Goal: Information Seeking & Learning: Learn about a topic

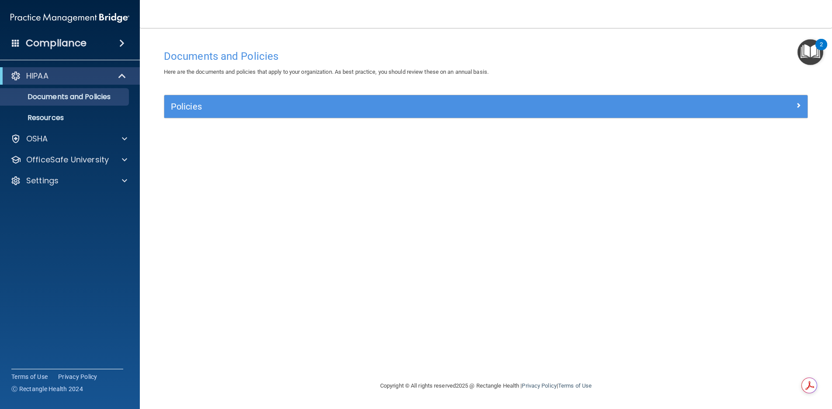
click at [804, 52] on img "Open Resource Center, 2 new notifications" at bounding box center [810, 52] width 26 height 26
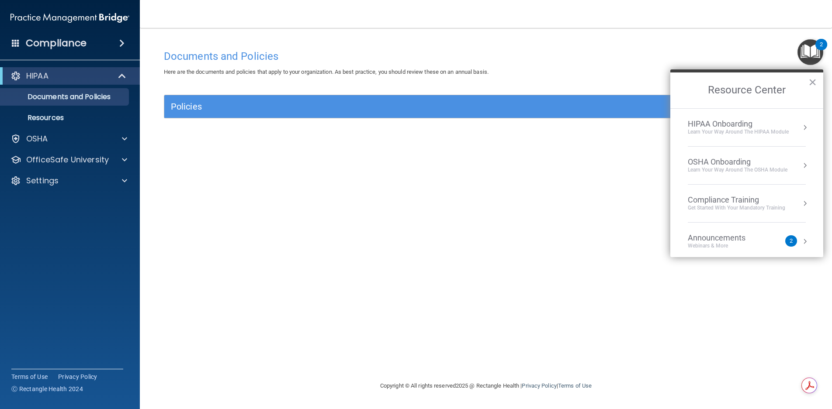
click at [724, 130] on div "Learn Your Way around the HIPAA module" at bounding box center [737, 131] width 101 height 7
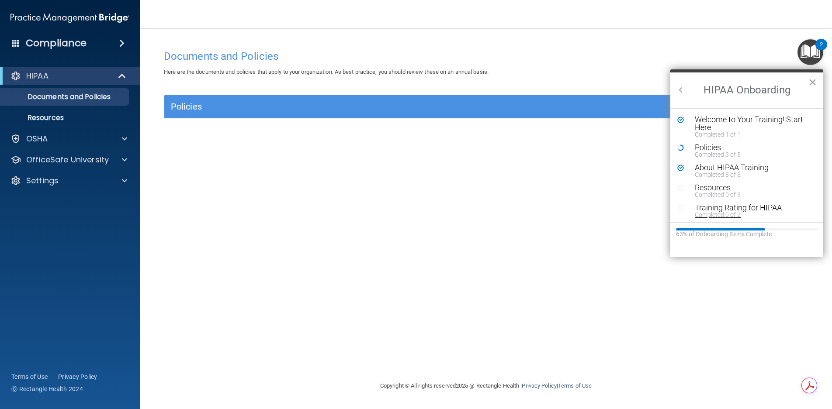
scroll to position [2, 0]
click at [713, 150] on div "Completed 3 of 5" at bounding box center [749, 153] width 110 height 6
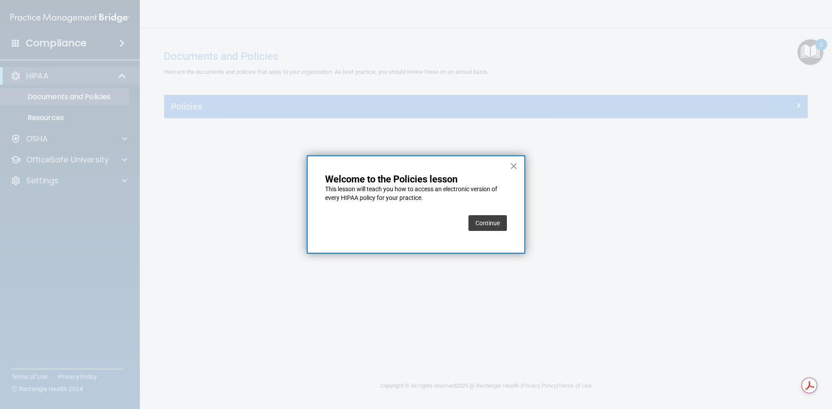
click at [501, 221] on button "Continue" at bounding box center [487, 223] width 38 height 16
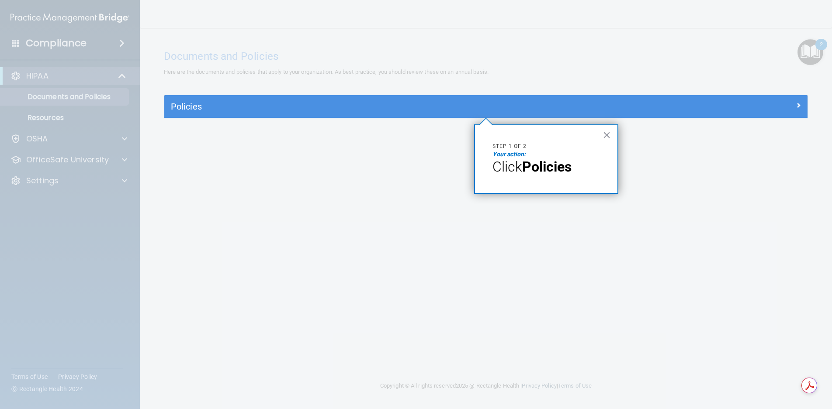
click at [544, 147] on p "Step 1 of 2" at bounding box center [545, 146] width 107 height 7
click at [604, 138] on button "×" at bounding box center [606, 135] width 8 height 14
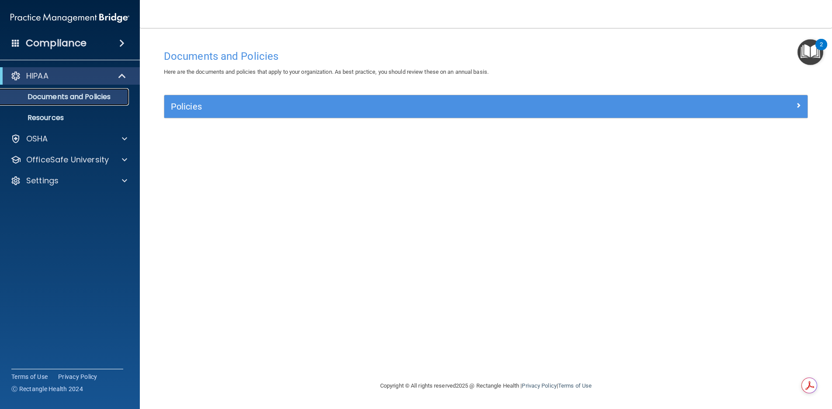
click at [102, 97] on p "Documents and Policies" at bounding box center [65, 97] width 119 height 9
click at [322, 114] on div "Policies" at bounding box center [485, 106] width 643 height 23
click at [808, 58] on img "Open Resource Center, 2 new notifications" at bounding box center [810, 52] width 26 height 26
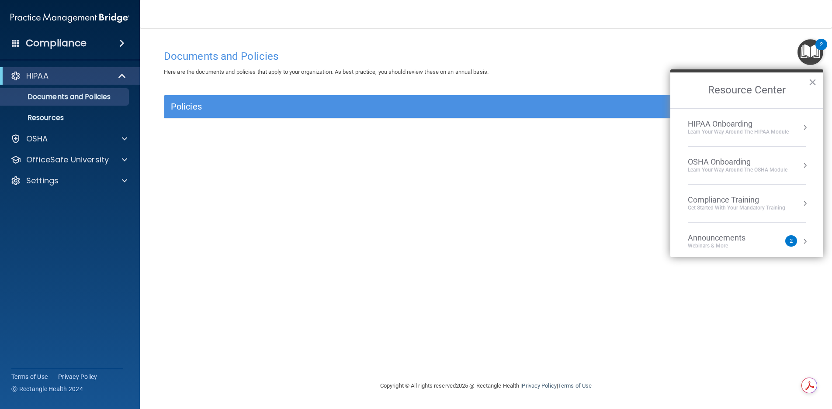
click at [774, 131] on div "Learn Your Way around the HIPAA module" at bounding box center [737, 131] width 101 height 7
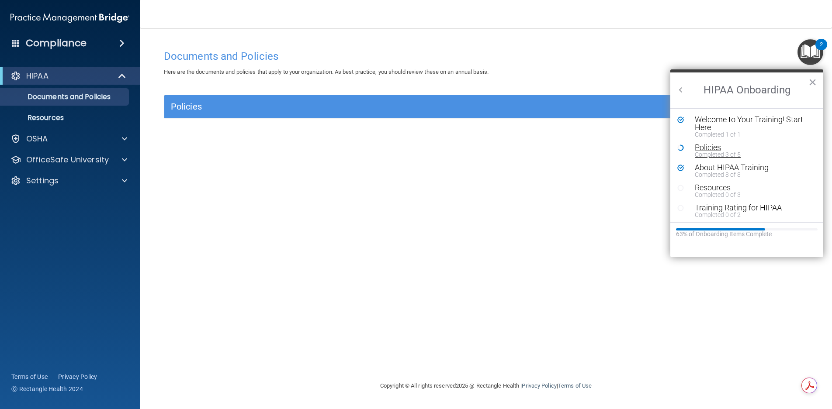
click at [703, 149] on div "Policies" at bounding box center [749, 148] width 110 height 8
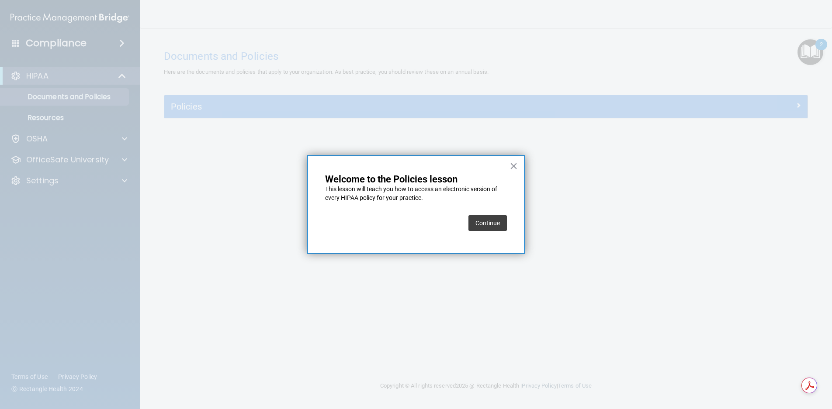
click at [488, 229] on button "Continue" at bounding box center [487, 223] width 38 height 16
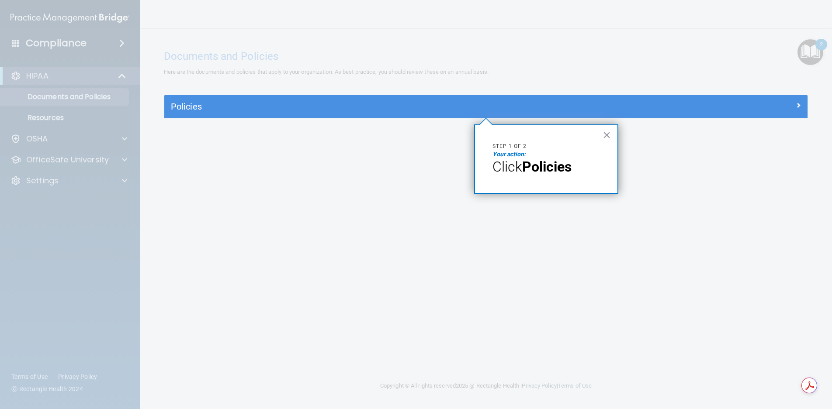
click at [571, 163] on strong "Policies" at bounding box center [546, 167] width 49 height 17
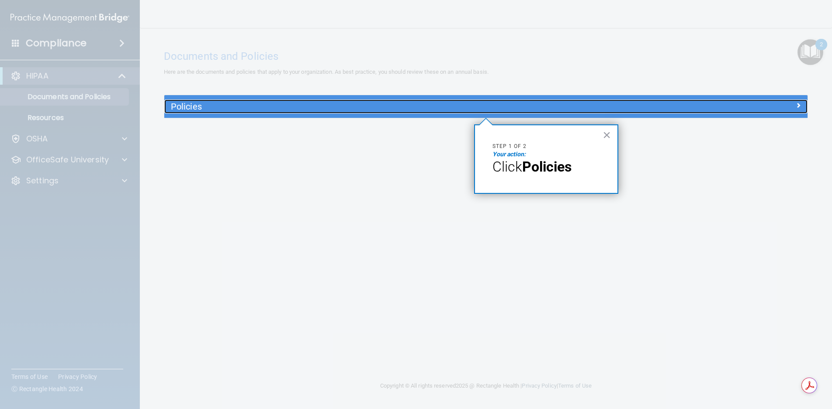
click at [411, 107] on h5 "Policies" at bounding box center [405, 107] width 469 height 10
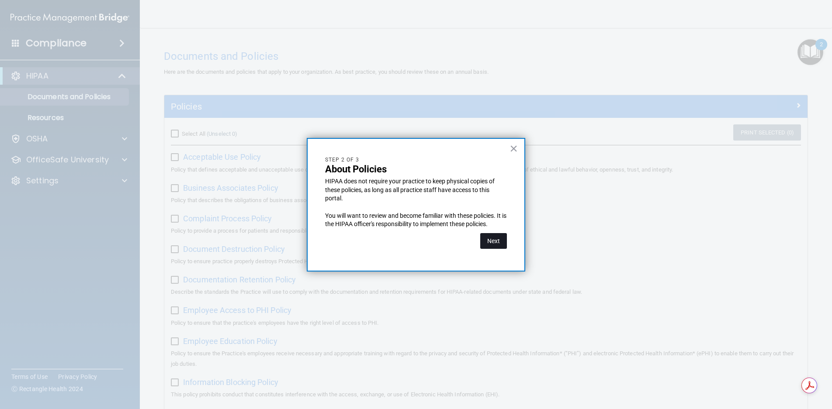
click at [498, 244] on button "Next" at bounding box center [493, 241] width 27 height 16
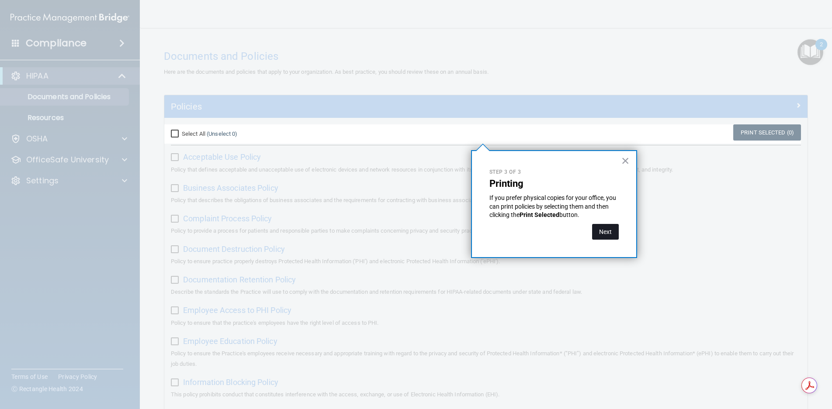
click at [611, 235] on button "Next" at bounding box center [605, 232] width 27 height 16
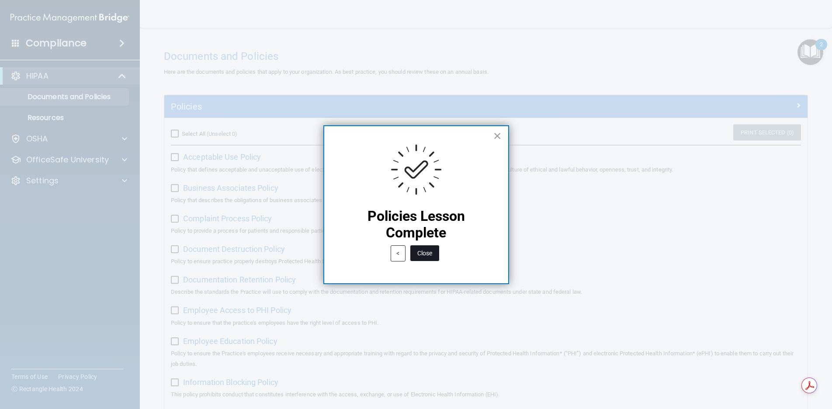
click at [430, 255] on button "Close" at bounding box center [424, 253] width 29 height 16
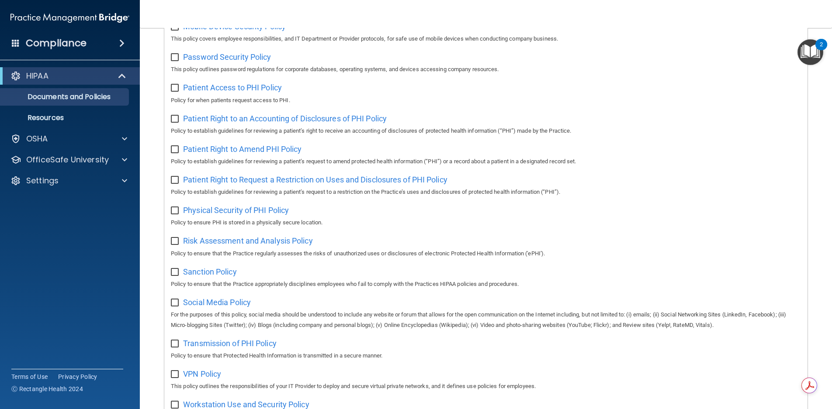
scroll to position [467, 0]
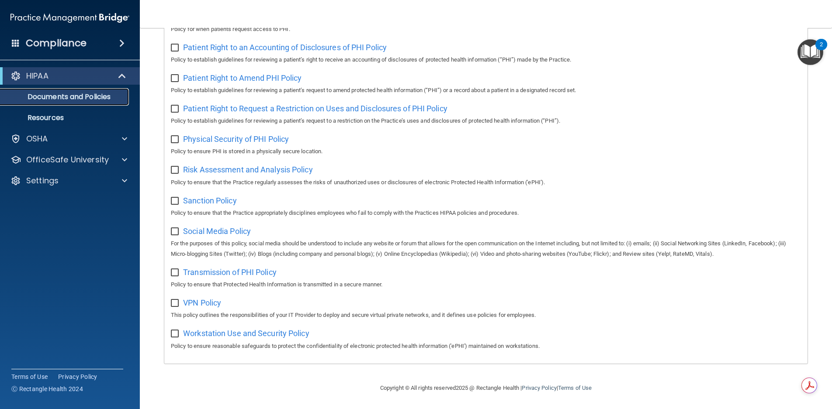
click at [93, 96] on p "Documents and Policies" at bounding box center [65, 97] width 119 height 9
click at [67, 116] on p "Resources" at bounding box center [65, 118] width 119 height 9
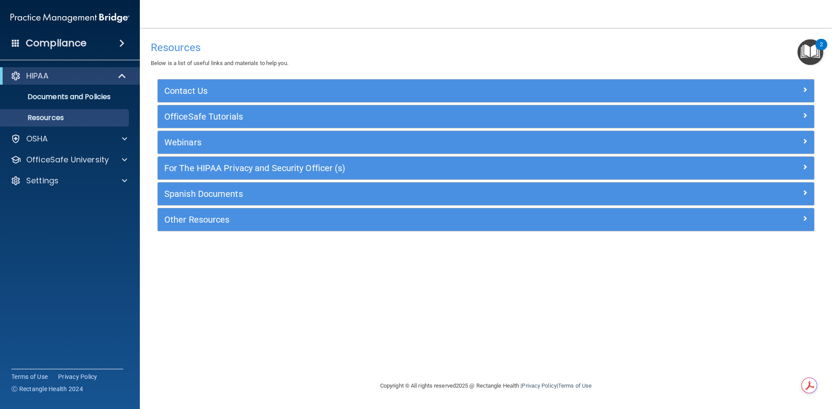
click at [805, 54] on img "Open Resource Center, 2 new notifications" at bounding box center [810, 52] width 26 height 26
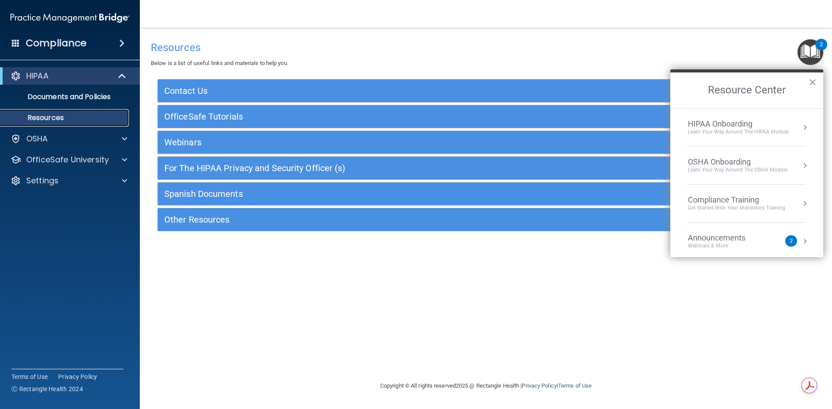
click at [58, 120] on p "Resources" at bounding box center [65, 118] width 119 height 9
click at [124, 142] on span at bounding box center [124, 139] width 5 height 10
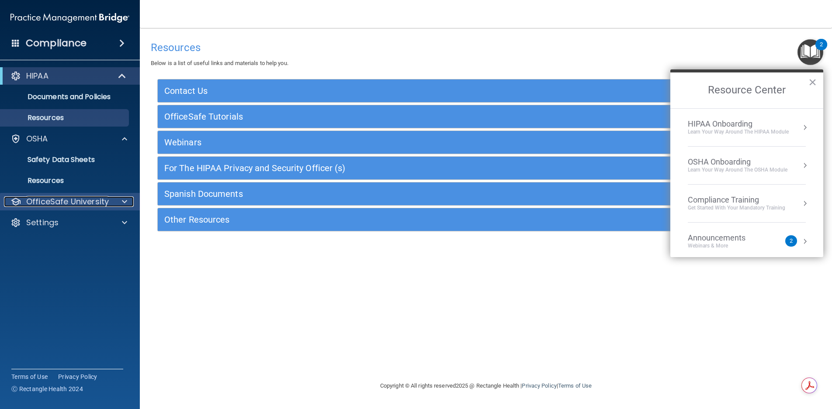
click at [123, 202] on span at bounding box center [124, 202] width 5 height 10
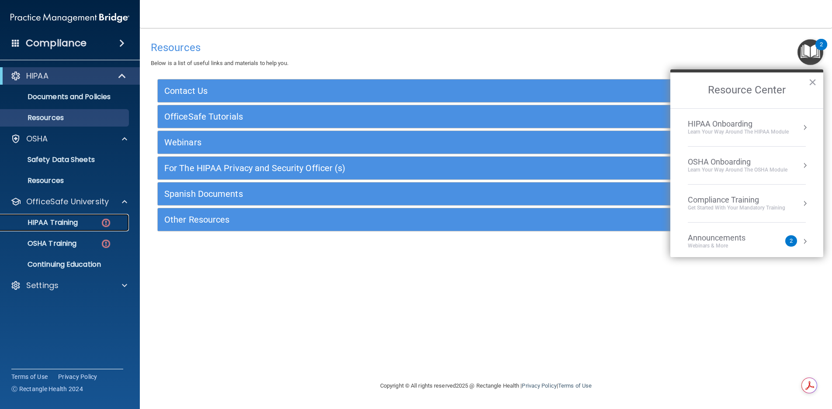
click at [107, 219] on img at bounding box center [105, 223] width 11 height 11
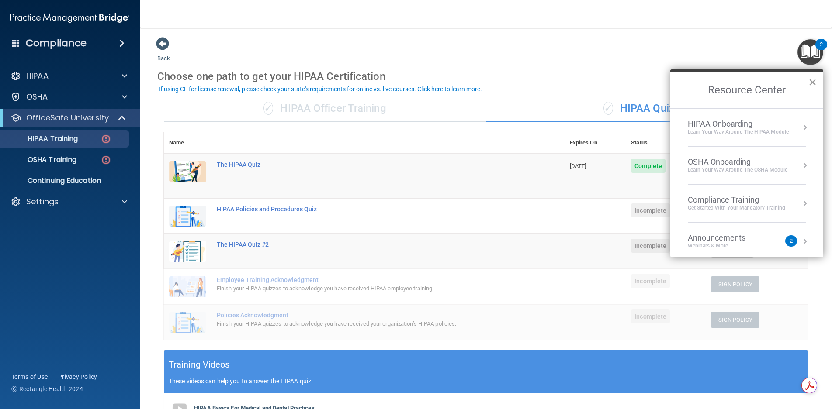
click at [810, 82] on button "×" at bounding box center [812, 82] width 8 height 14
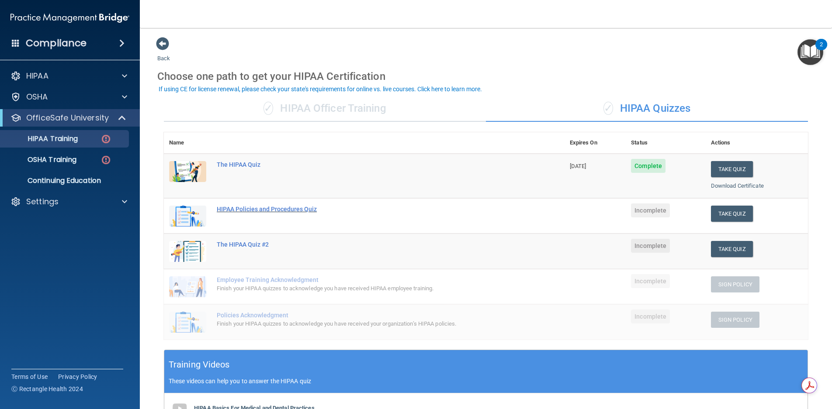
click at [252, 208] on div "HIPAA Policies and Procedures Quiz" at bounding box center [369, 209] width 304 height 7
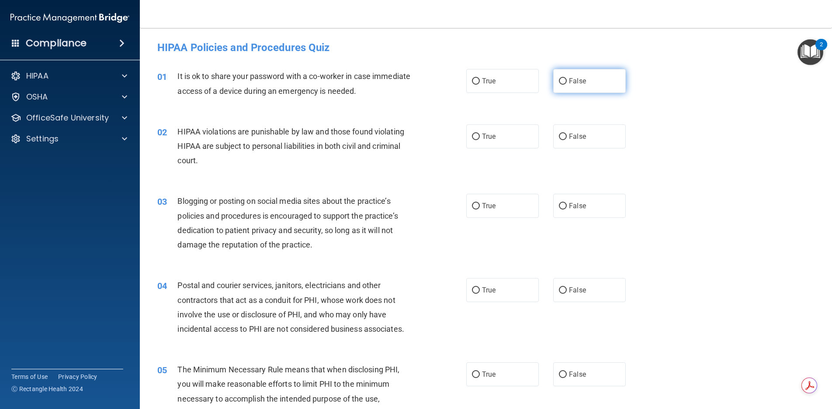
click at [553, 81] on label "False" at bounding box center [589, 81] width 73 height 24
click at [559, 81] on input "False" at bounding box center [563, 81] width 8 height 7
radio input "true"
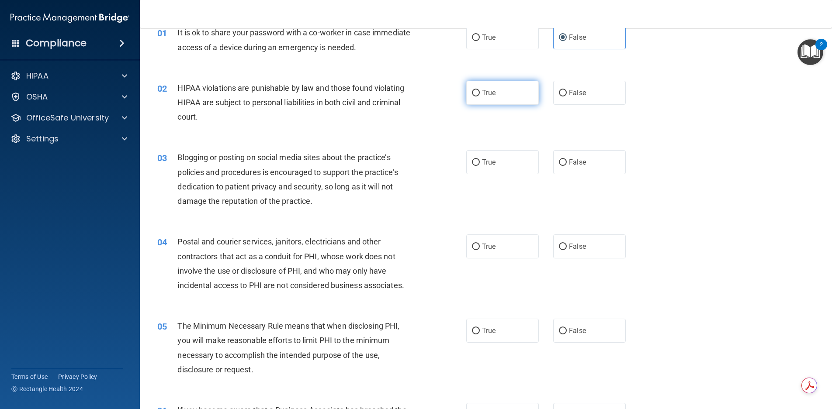
click at [475, 95] on input "True" at bounding box center [476, 93] width 8 height 7
radio input "true"
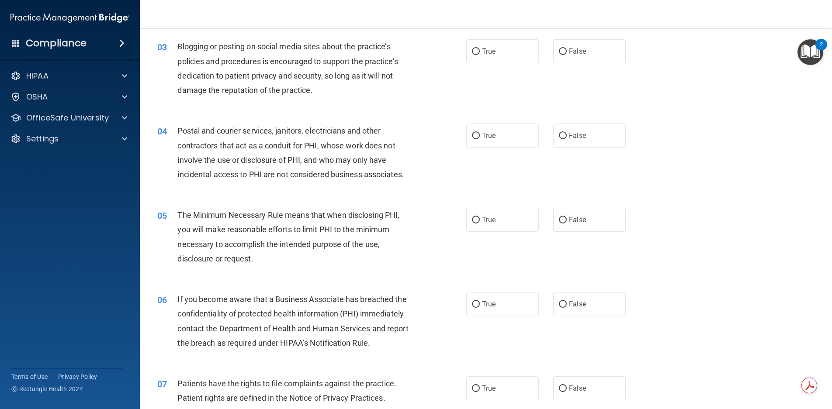
scroll to position [175, 0]
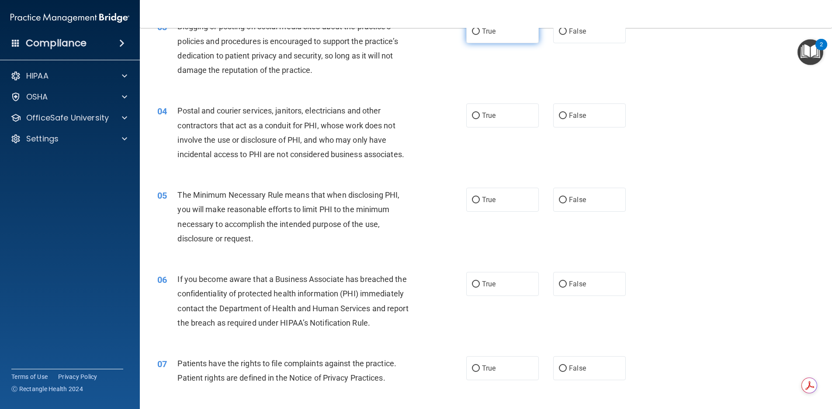
click at [472, 34] on input "True" at bounding box center [476, 31] width 8 height 7
radio input "true"
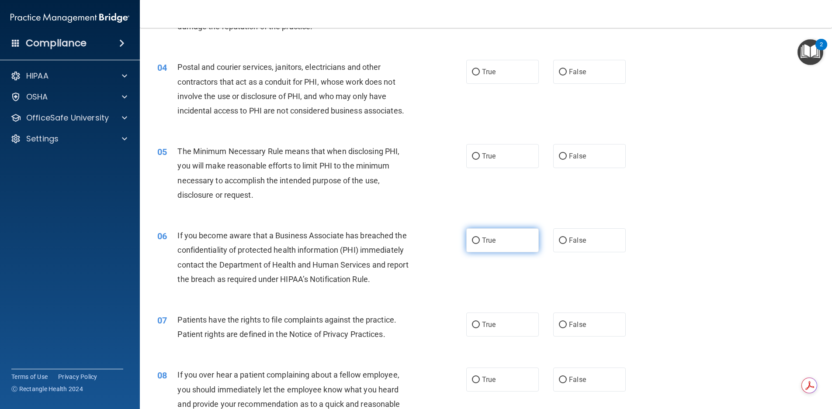
click at [474, 241] on input "True" at bounding box center [476, 241] width 8 height 7
radio input "true"
click at [473, 154] on input "True" at bounding box center [476, 156] width 8 height 7
radio input "true"
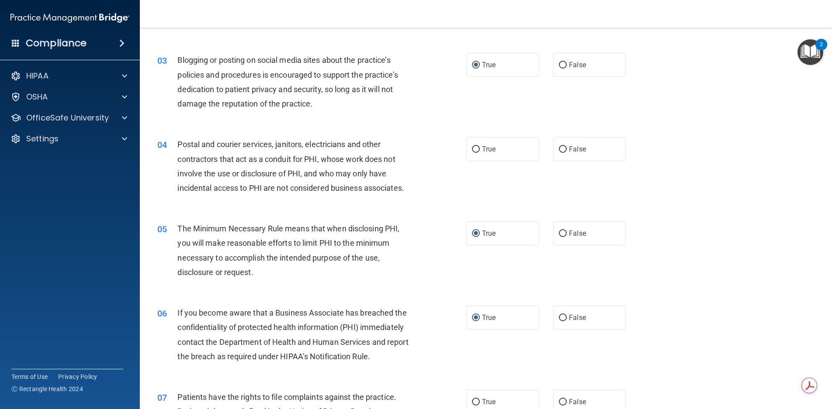
scroll to position [131, 0]
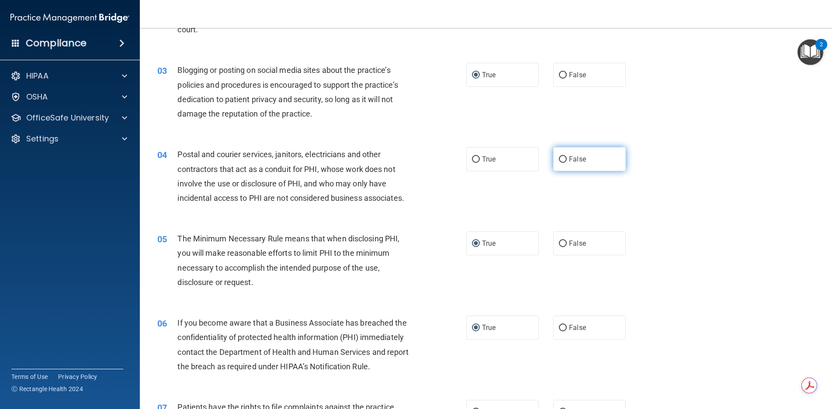
click at [559, 159] on input "False" at bounding box center [563, 159] width 8 height 7
radio input "true"
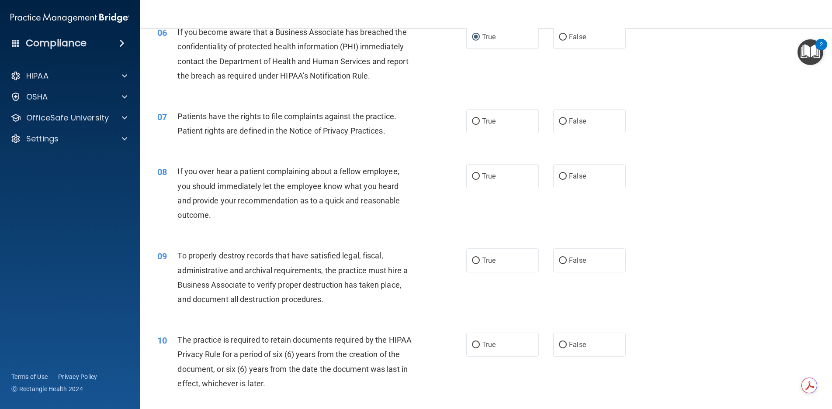
scroll to position [437, 0]
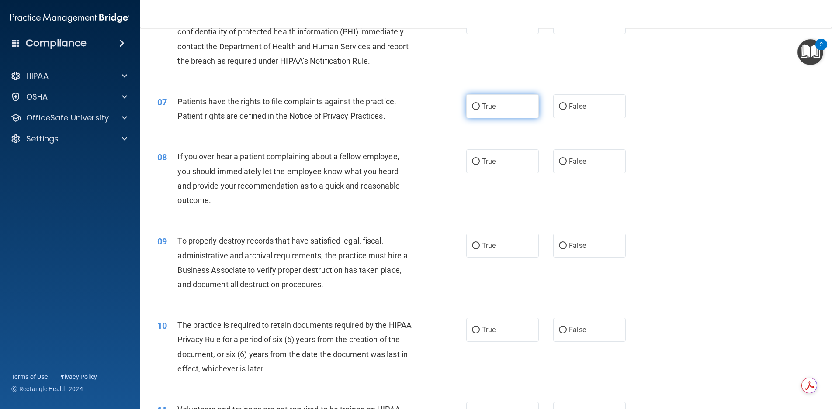
click at [472, 108] on input "True" at bounding box center [476, 107] width 8 height 7
radio input "true"
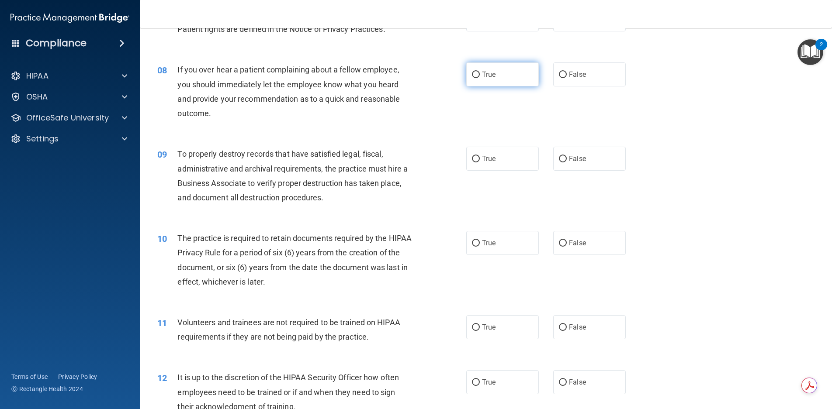
scroll to position [524, 0]
click at [472, 160] on input "True" at bounding box center [476, 158] width 8 height 7
radio input "true"
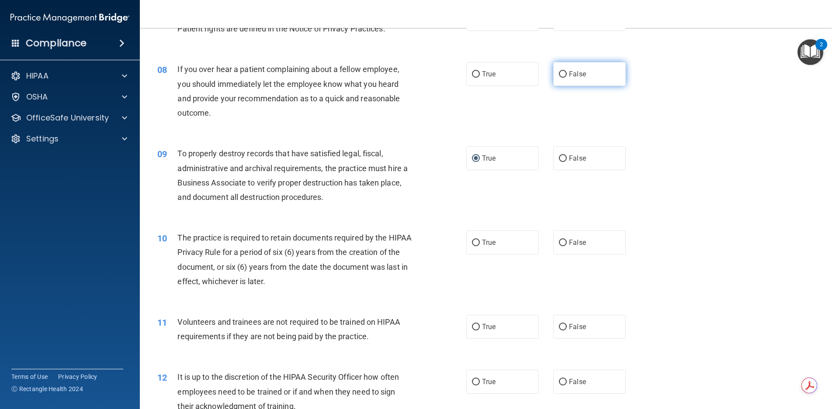
click at [559, 75] on input "False" at bounding box center [563, 74] width 8 height 7
radio input "true"
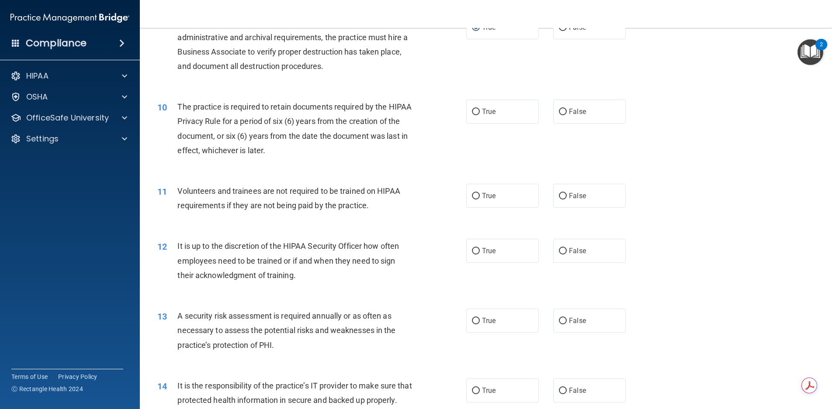
scroll to position [699, 0]
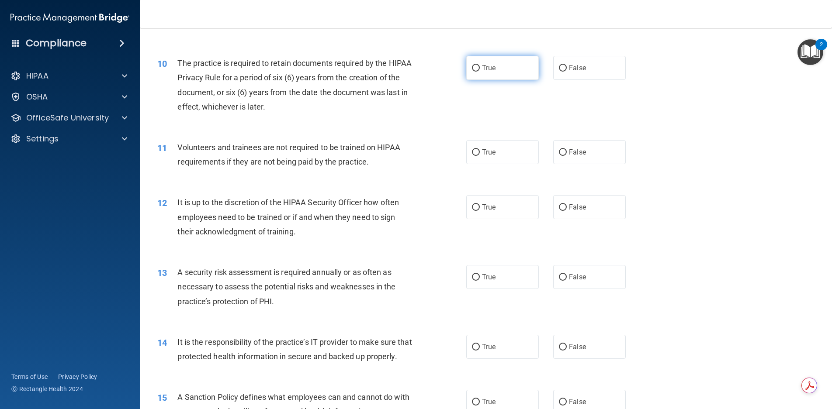
click at [467, 68] on label "True" at bounding box center [502, 68] width 73 height 24
click at [472, 68] on input "True" at bounding box center [476, 68] width 8 height 7
radio input "true"
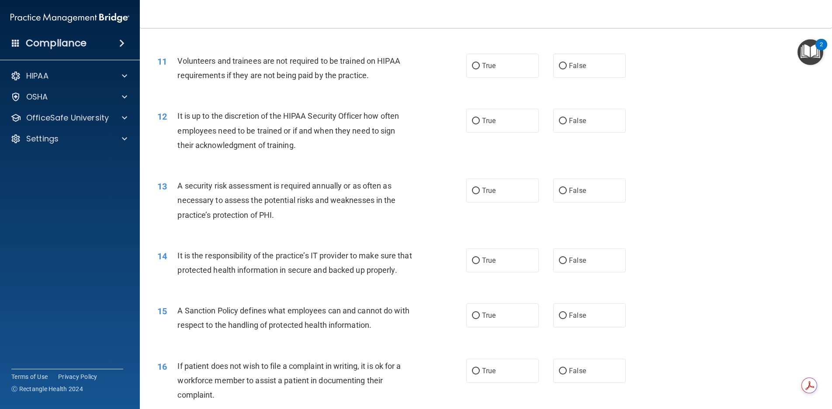
scroll to position [786, 0]
click at [559, 66] on input "False" at bounding box center [563, 65] width 8 height 7
radio input "true"
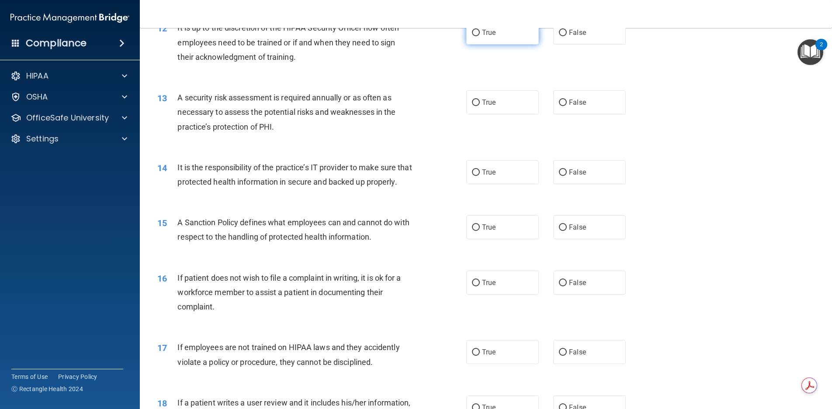
scroll to position [830, 0]
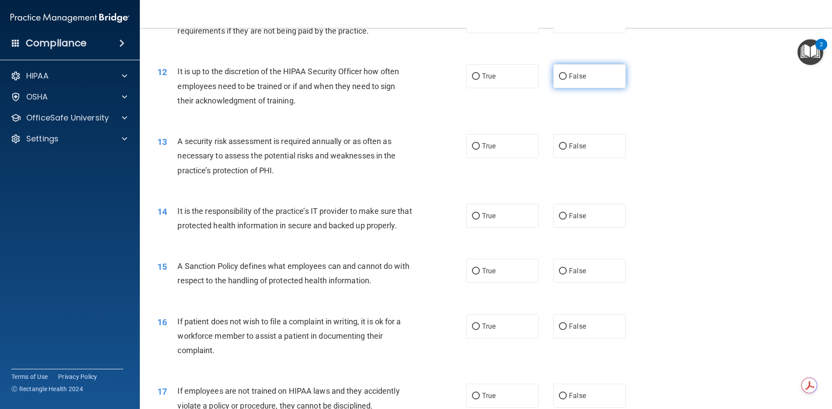
click at [559, 77] on input "False" at bounding box center [563, 76] width 8 height 7
radio input "true"
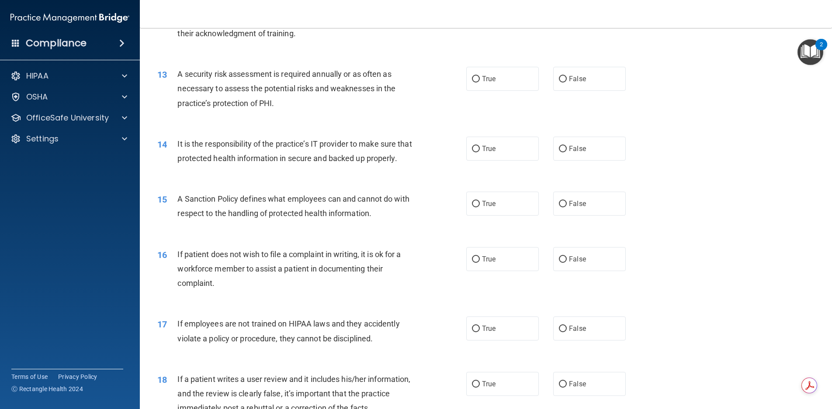
scroll to position [917, 0]
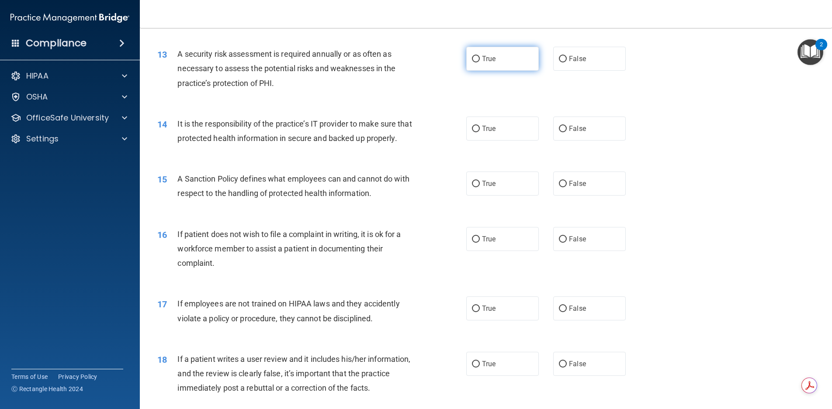
click at [474, 58] on input "True" at bounding box center [476, 59] width 8 height 7
radio input "true"
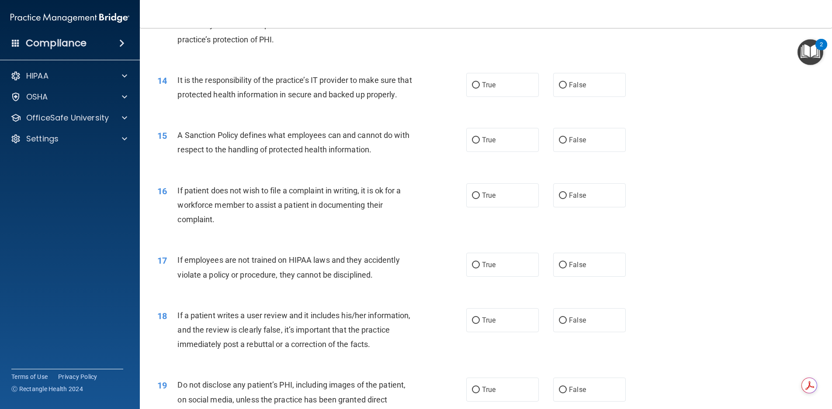
scroll to position [1005, 0]
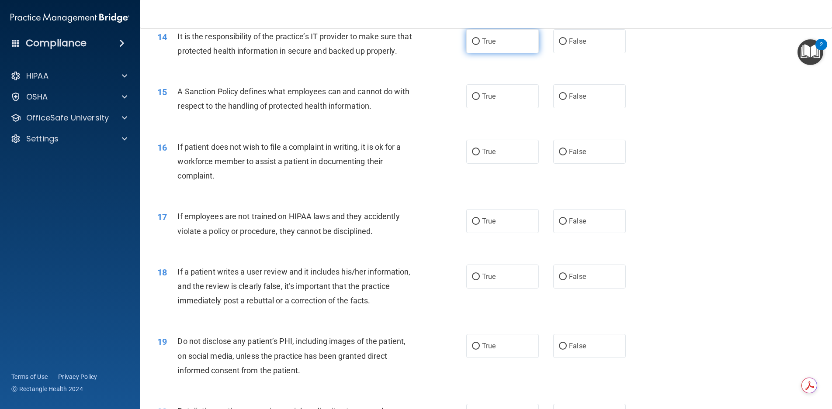
click at [472, 41] on input "True" at bounding box center [476, 41] width 8 height 7
radio input "true"
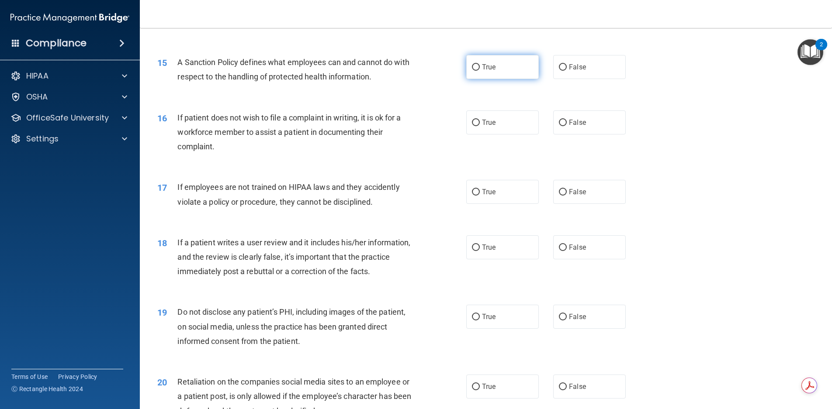
scroll to position [1048, 0]
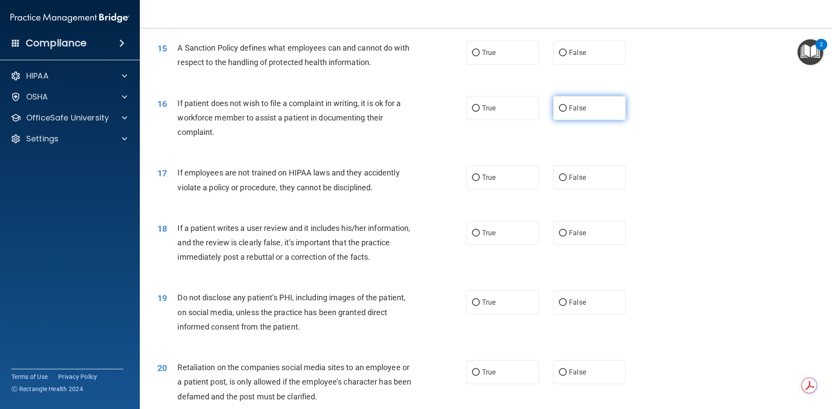
click at [559, 112] on input "False" at bounding box center [563, 108] width 8 height 7
radio input "true"
click at [473, 56] on input "True" at bounding box center [476, 53] width 8 height 7
radio input "true"
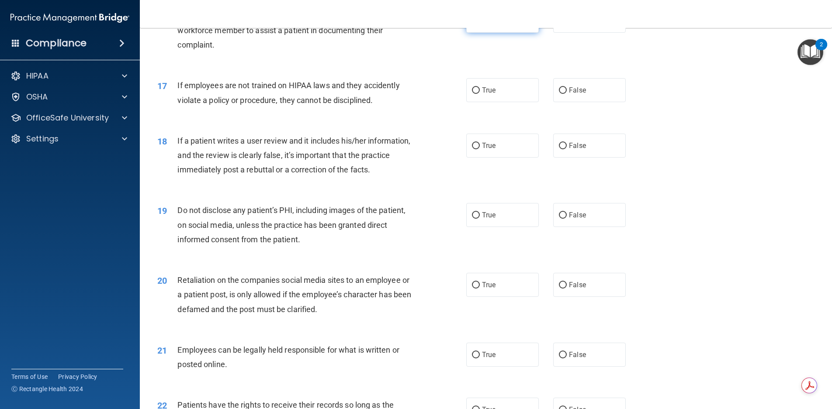
scroll to position [1179, 0]
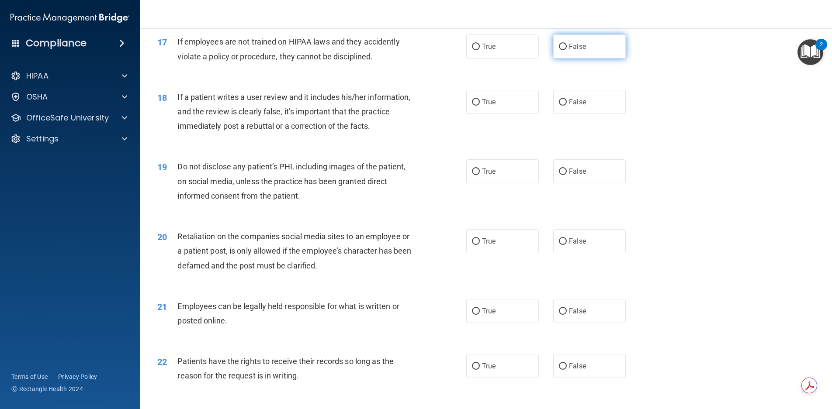
click at [559, 50] on input "False" at bounding box center [563, 47] width 8 height 7
radio input "true"
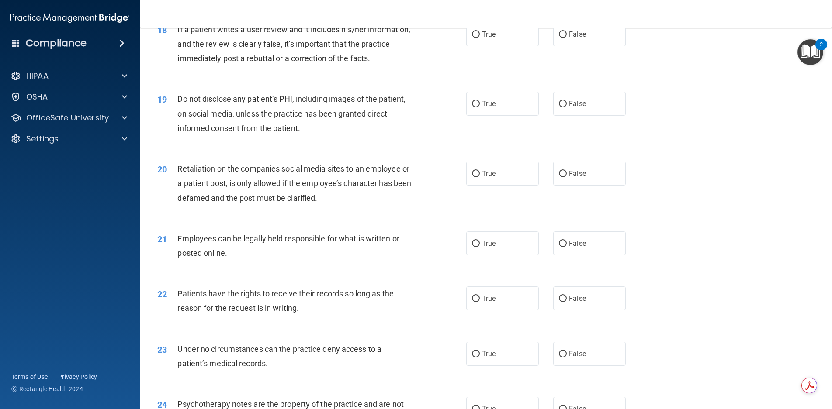
scroll to position [1267, 0]
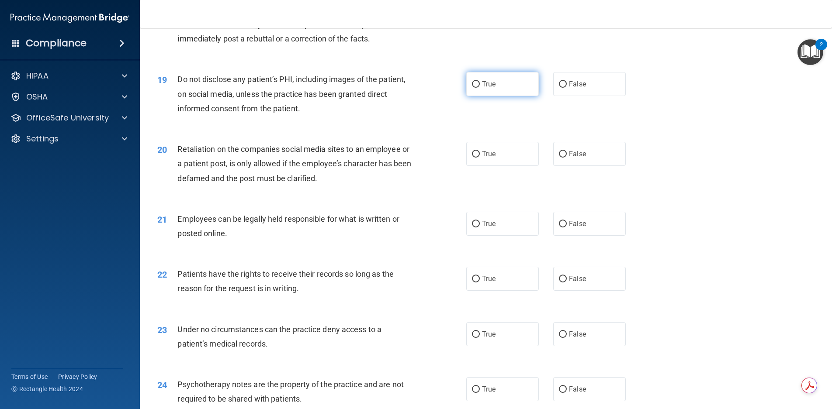
click at [472, 88] on input "True" at bounding box center [476, 84] width 8 height 7
radio input "true"
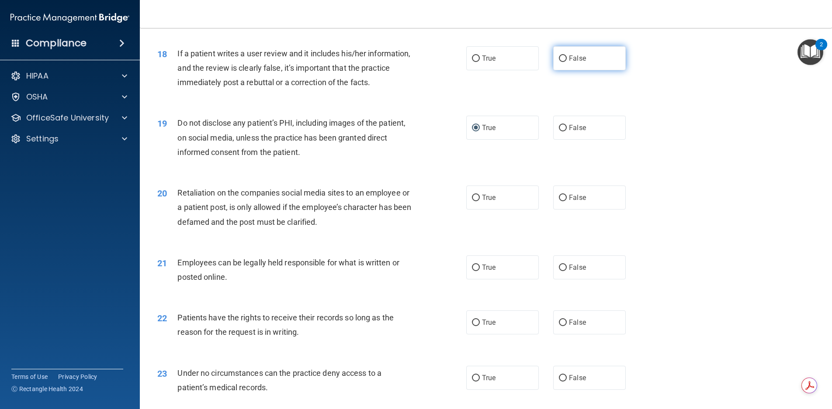
click at [559, 62] on input "False" at bounding box center [563, 58] width 8 height 7
radio input "true"
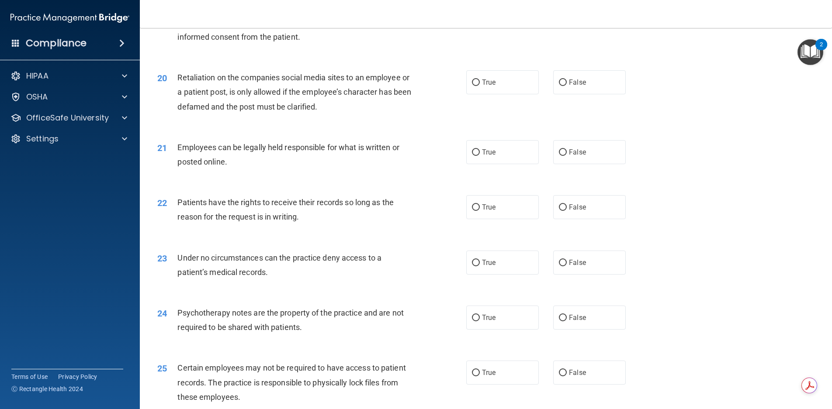
scroll to position [1354, 0]
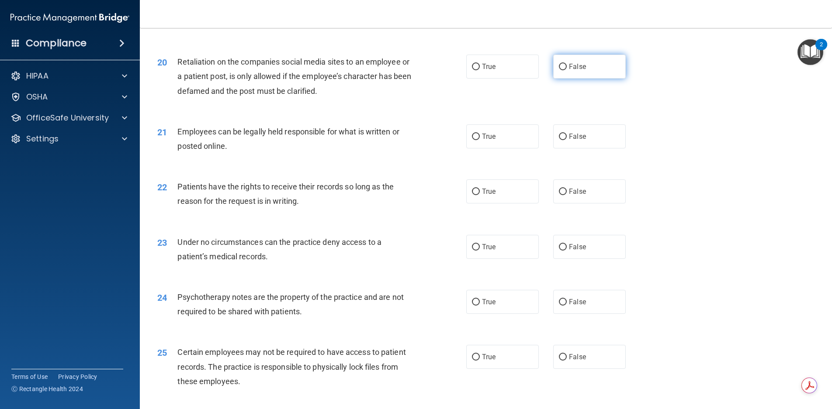
click at [559, 70] on input "False" at bounding box center [563, 67] width 8 height 7
radio input "true"
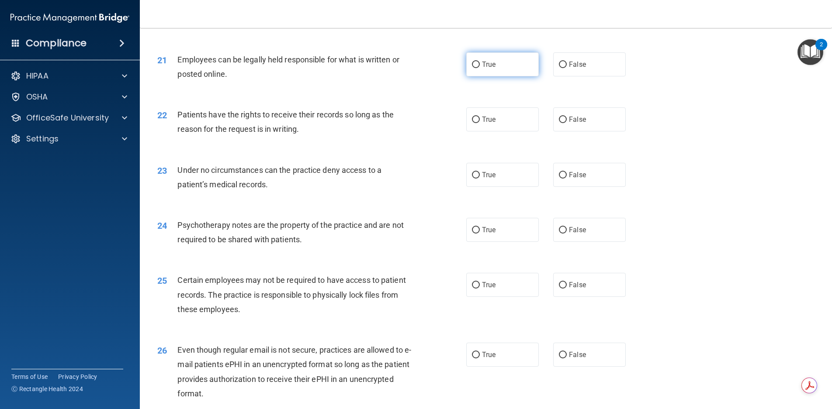
scroll to position [1441, 0]
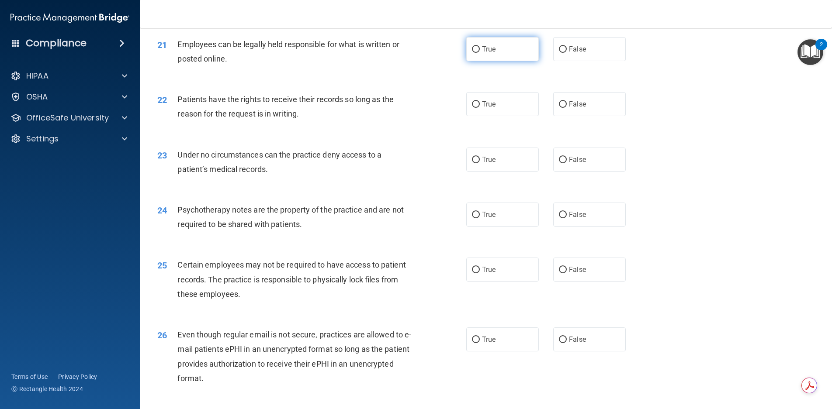
click at [472, 53] on input "True" at bounding box center [476, 49] width 8 height 7
radio input "true"
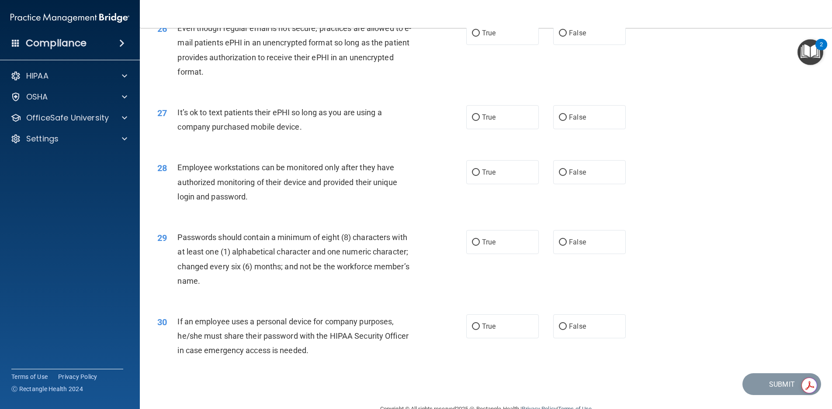
scroll to position [1783, 0]
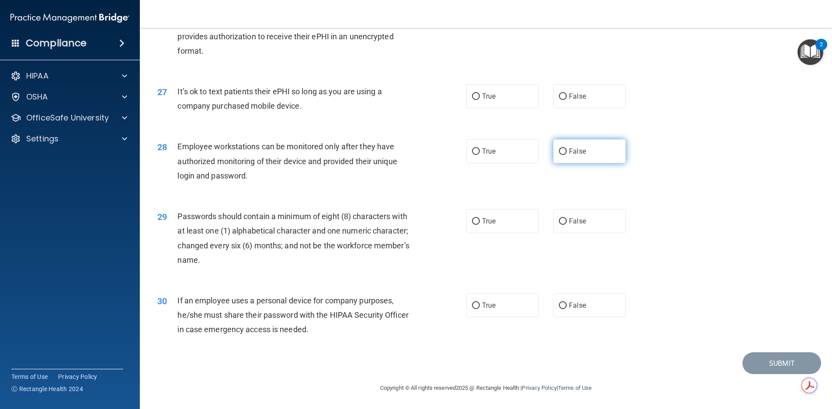
click at [559, 150] on input "False" at bounding box center [563, 151] width 8 height 7
radio input "true"
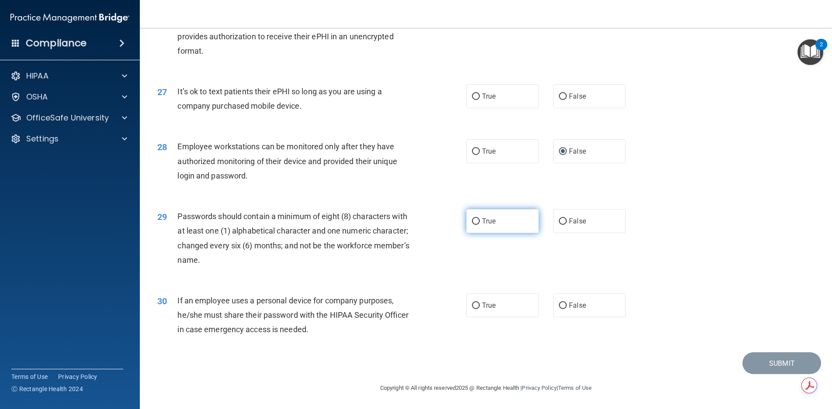
click at [478, 216] on label "True" at bounding box center [502, 221] width 73 height 24
click at [478, 218] on input "True" at bounding box center [476, 221] width 8 height 7
radio input "true"
click at [559, 306] on input "False" at bounding box center [563, 306] width 8 height 7
radio input "true"
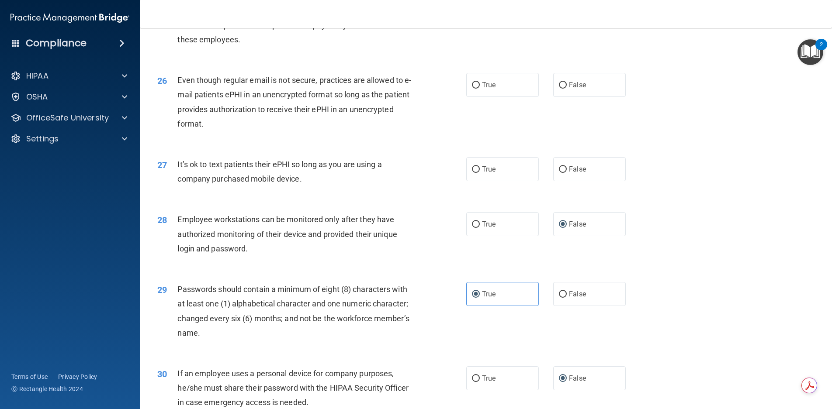
scroll to position [1652, 0]
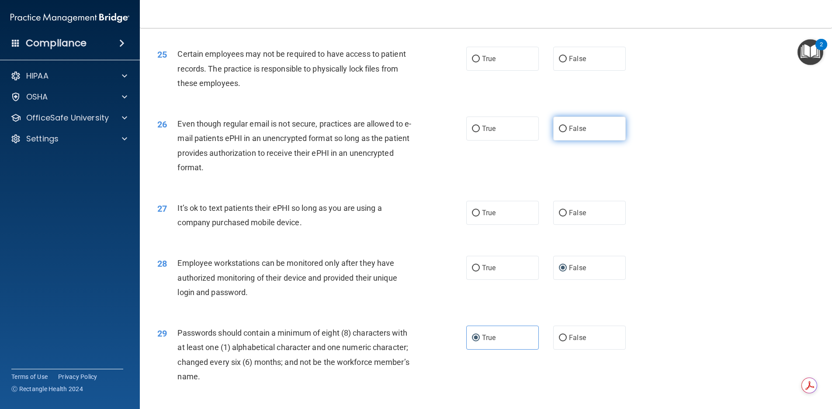
click at [559, 132] on input "False" at bounding box center [563, 129] width 8 height 7
radio input "true"
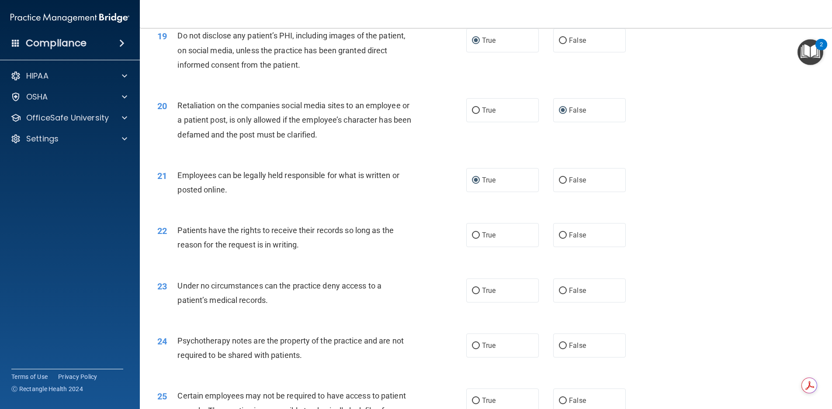
scroll to position [1354, 0]
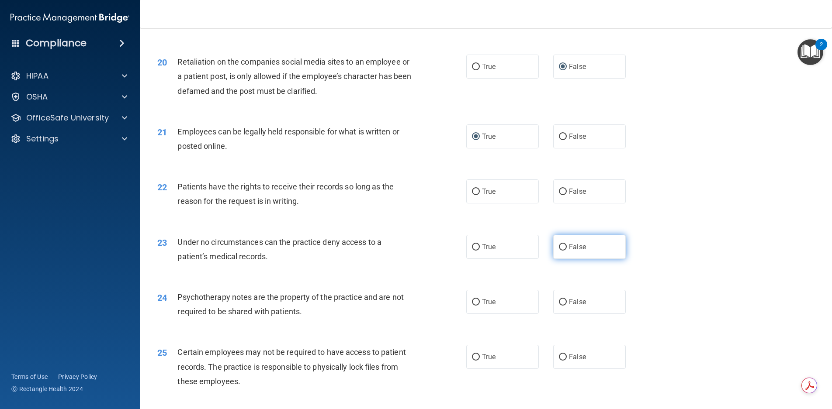
click at [559, 251] on input "False" at bounding box center [563, 247] width 8 height 7
radio input "true"
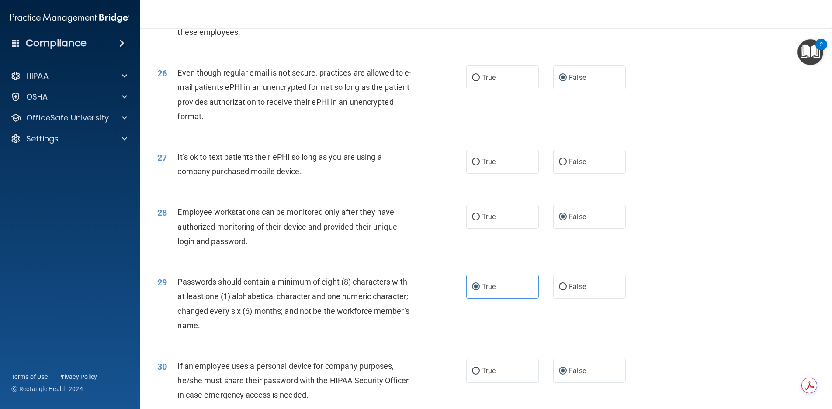
scroll to position [1660, 0]
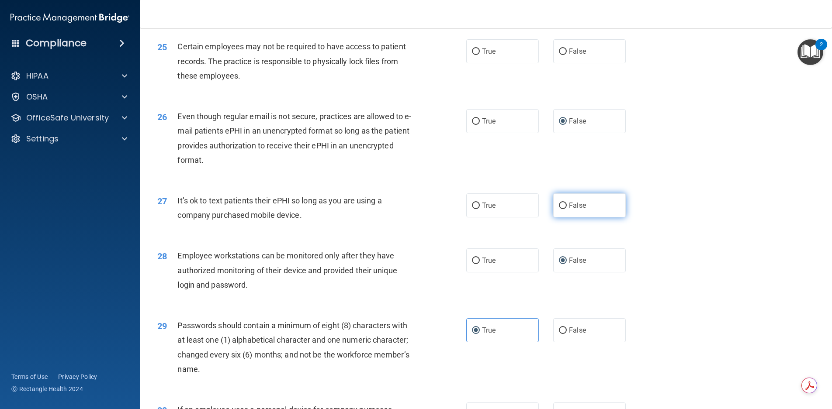
click at [559, 209] on input "False" at bounding box center [563, 206] width 8 height 7
radio input "true"
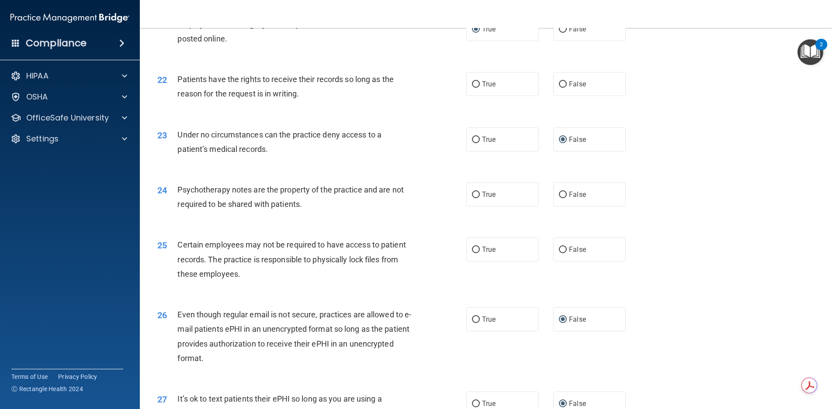
scroll to position [1441, 0]
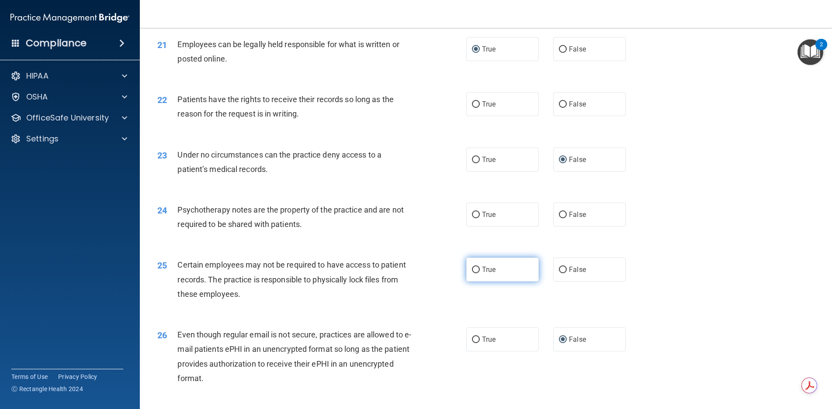
click at [473, 273] on input "True" at bounding box center [476, 270] width 8 height 7
radio input "true"
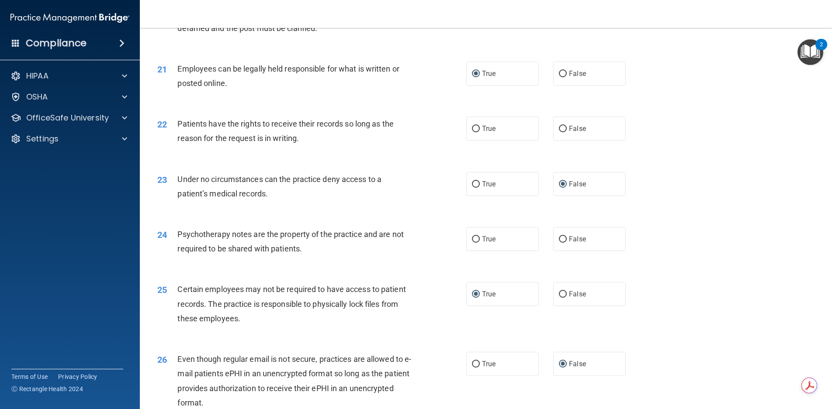
scroll to position [1398, 0]
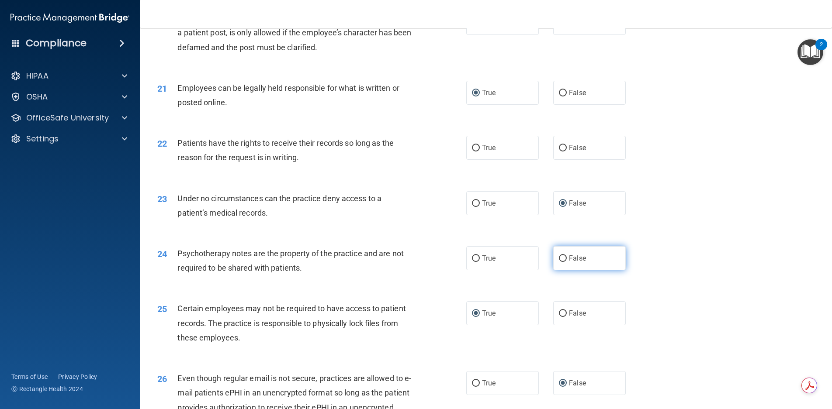
click at [559, 262] on input "False" at bounding box center [563, 258] width 8 height 7
radio input "true"
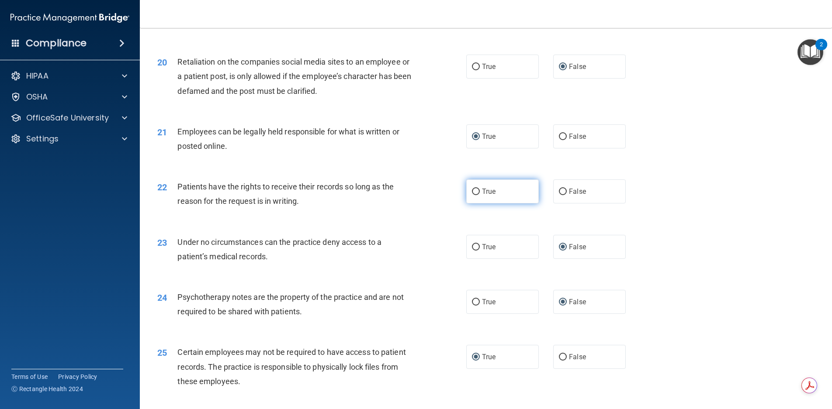
click at [472, 195] on input "True" at bounding box center [476, 192] width 8 height 7
radio input "true"
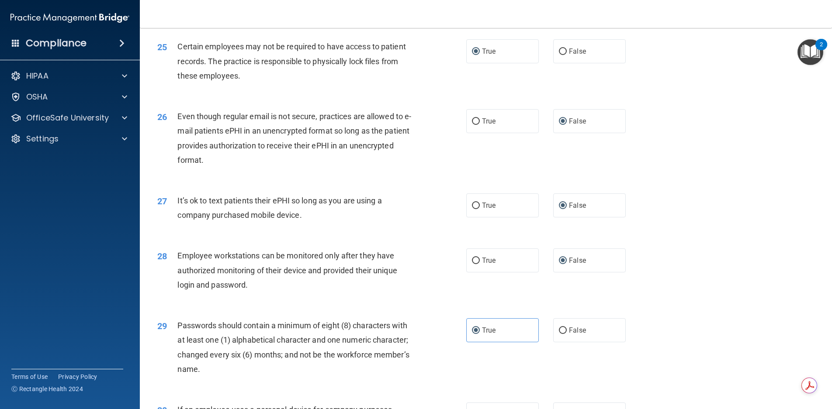
scroll to position [1783, 0]
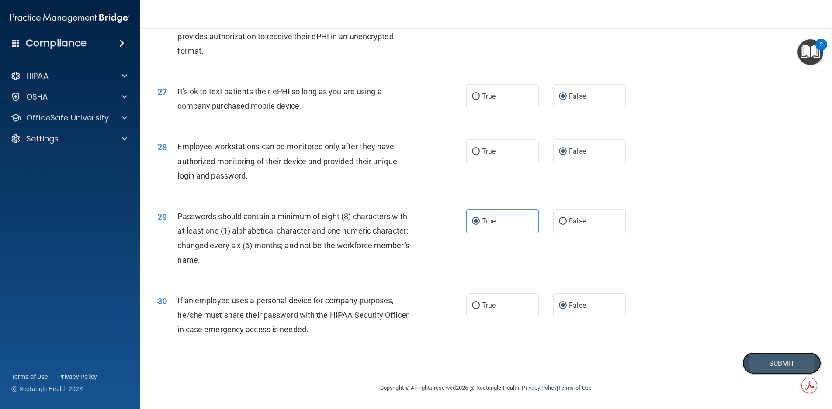
click at [762, 365] on button "Submit" at bounding box center [781, 363] width 79 height 22
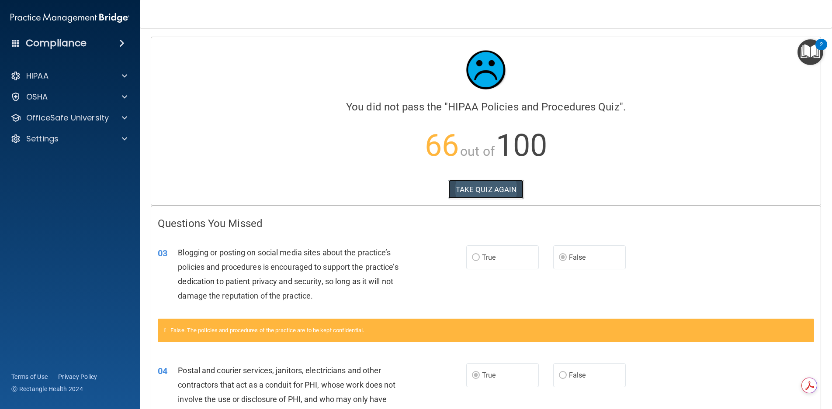
click at [507, 193] on button "TAKE QUIZ AGAIN" at bounding box center [486, 189] width 76 height 19
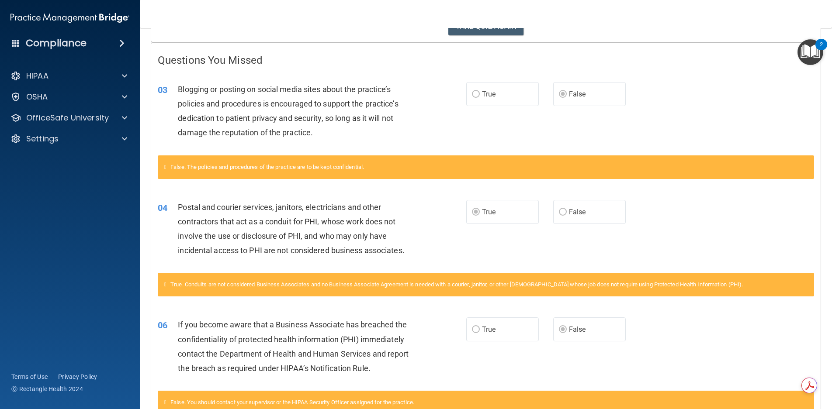
scroll to position [144, 0]
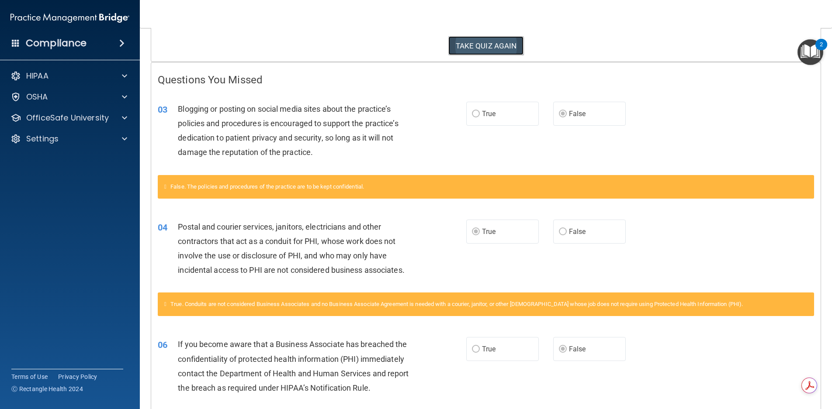
click at [478, 45] on button "TAKE QUIZ AGAIN" at bounding box center [486, 45] width 76 height 19
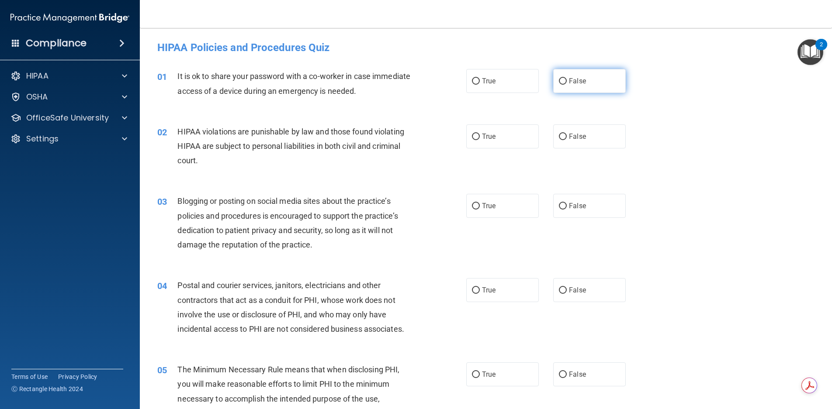
click at [559, 79] on input "False" at bounding box center [563, 81] width 8 height 7
radio input "true"
click at [473, 136] on input "True" at bounding box center [476, 137] width 8 height 7
radio input "true"
click at [560, 205] on input "False" at bounding box center [563, 206] width 8 height 7
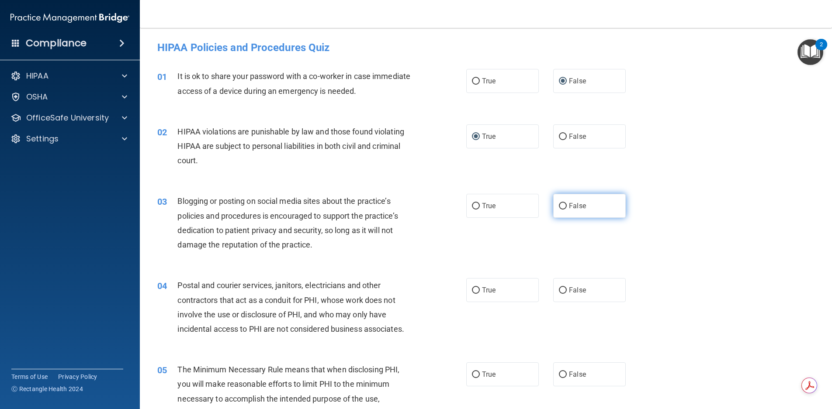
radio input "true"
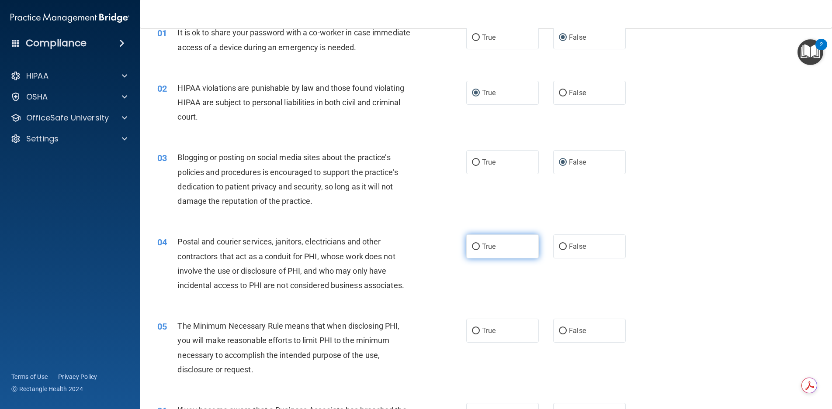
click at [473, 246] on input "True" at bounding box center [476, 247] width 8 height 7
radio input "true"
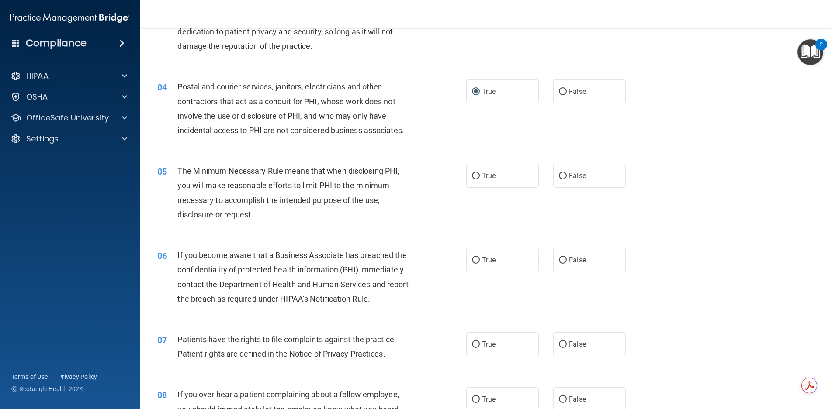
scroll to position [218, 0]
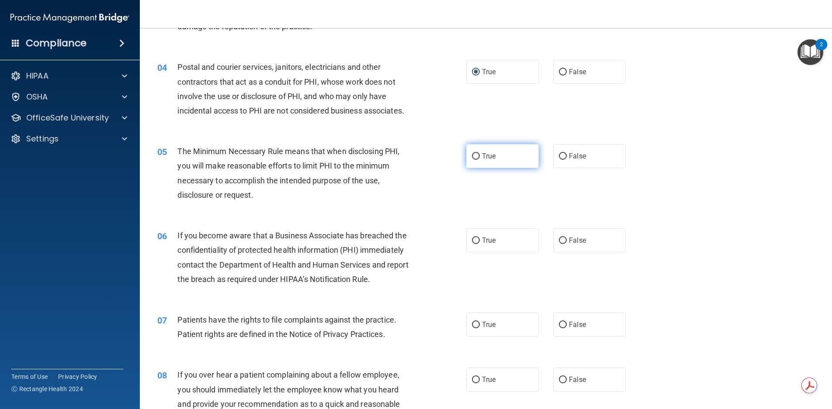
click at [472, 155] on input "True" at bounding box center [476, 156] width 8 height 7
radio input "true"
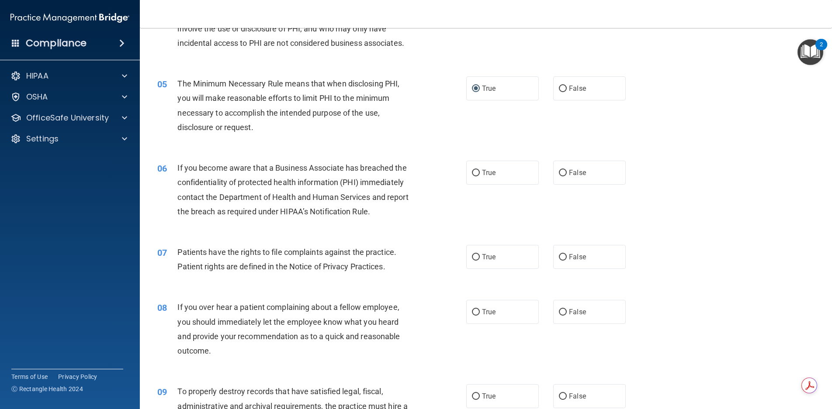
scroll to position [306, 0]
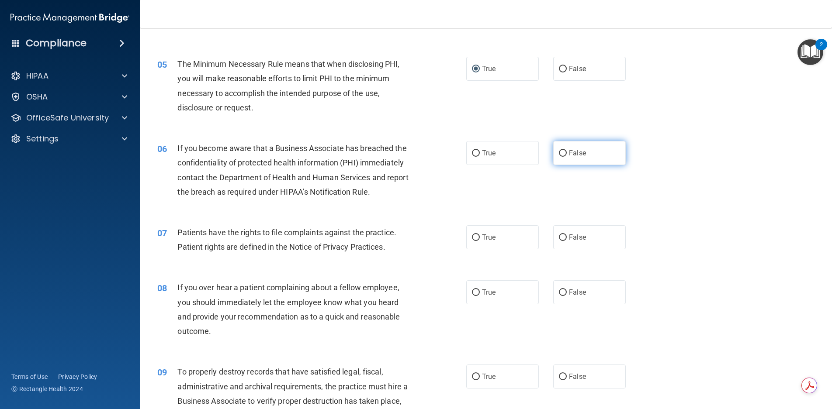
click at [560, 153] on input "False" at bounding box center [563, 153] width 8 height 7
radio input "true"
click at [474, 238] on input "True" at bounding box center [476, 238] width 8 height 7
radio input "true"
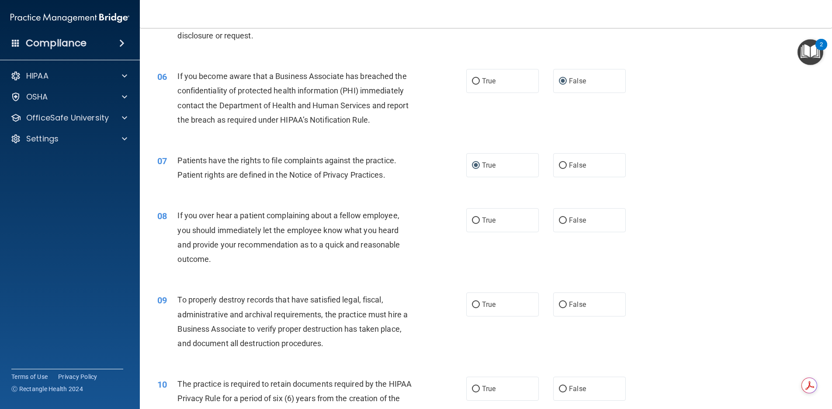
scroll to position [393, 0]
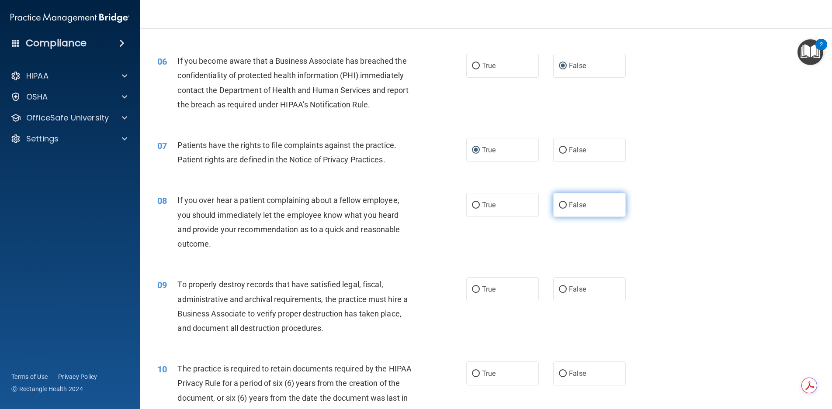
click at [561, 202] on input "False" at bounding box center [563, 205] width 8 height 7
radio input "true"
click at [559, 287] on input "False" at bounding box center [563, 290] width 8 height 7
radio input "true"
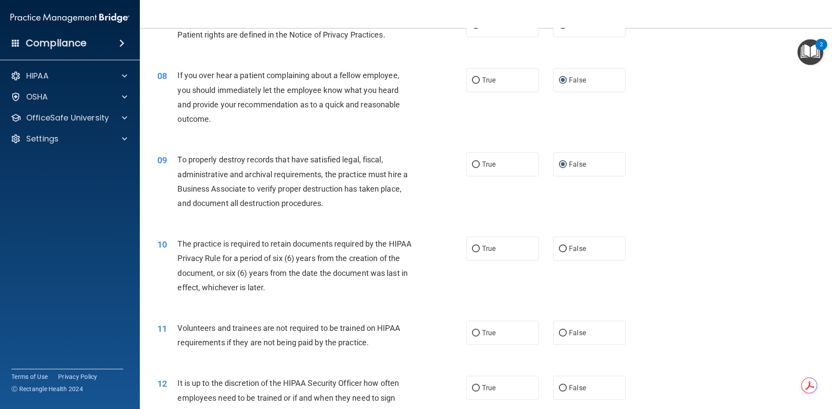
scroll to position [480, 0]
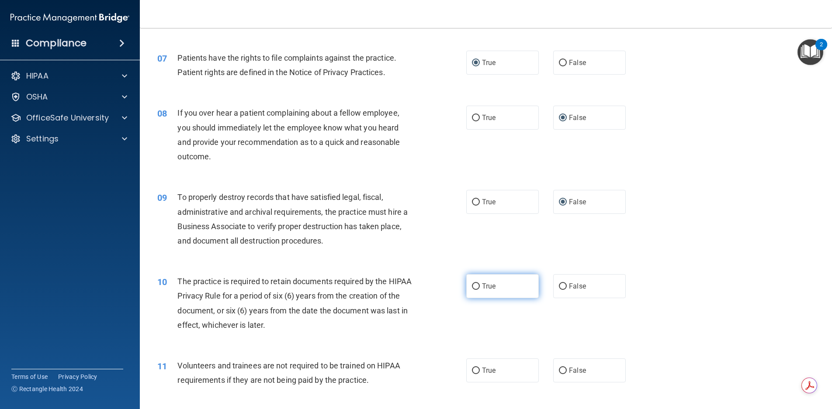
click at [473, 286] on input "True" at bounding box center [476, 286] width 8 height 7
radio input "true"
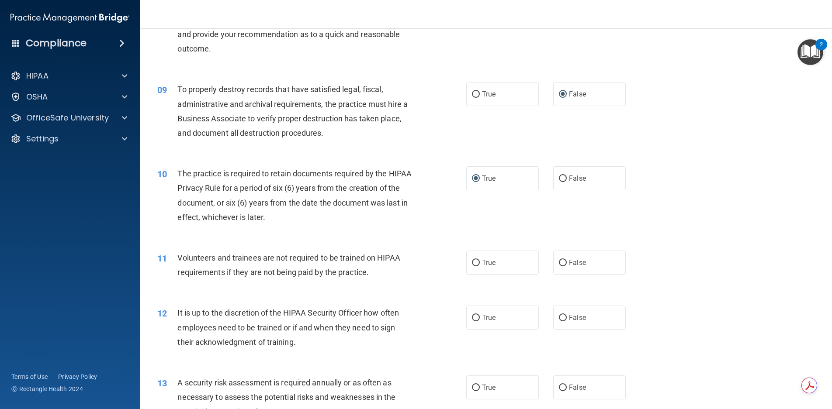
scroll to position [611, 0]
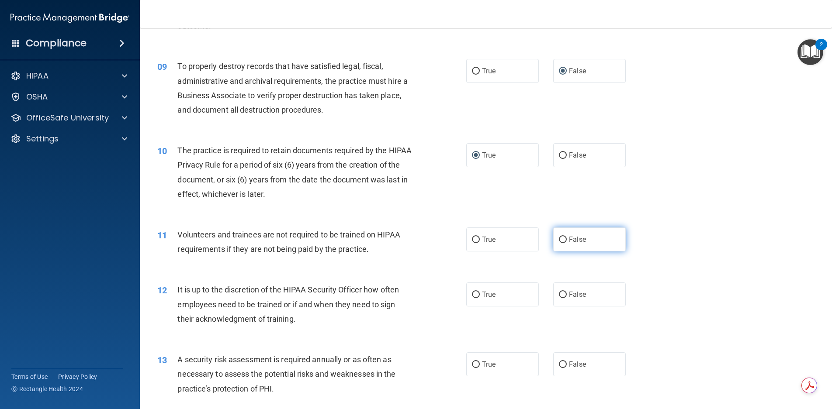
click at [559, 242] on input "False" at bounding box center [563, 240] width 8 height 7
radio input "true"
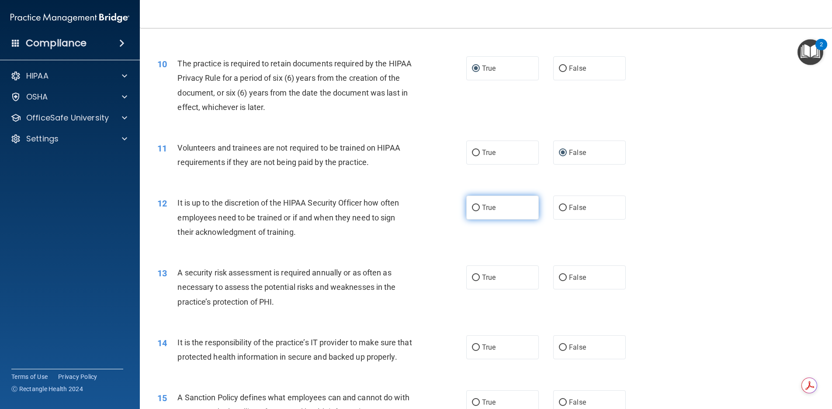
scroll to position [699, 0]
click at [561, 207] on input "False" at bounding box center [563, 207] width 8 height 7
radio input "true"
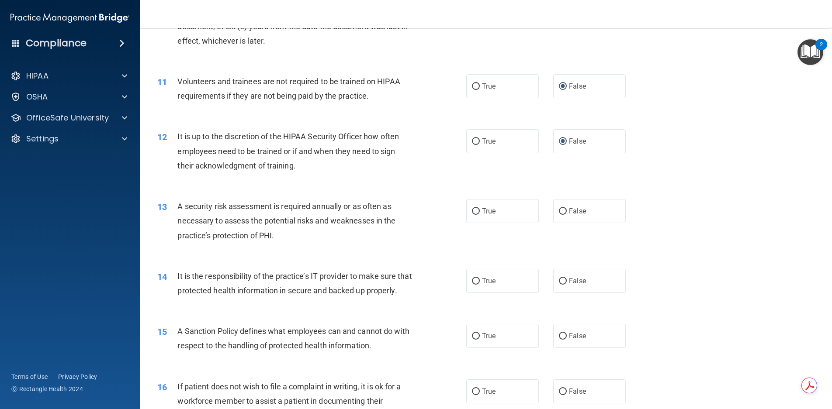
scroll to position [786, 0]
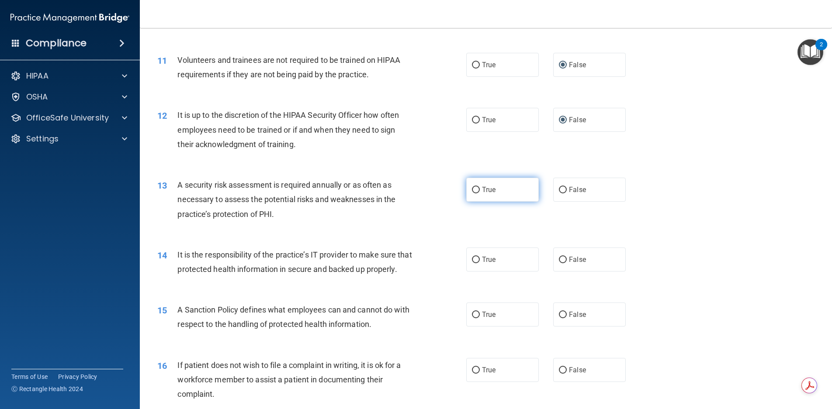
click at [472, 187] on input "True" at bounding box center [476, 190] width 8 height 7
radio input "true"
click at [559, 263] on input "False" at bounding box center [563, 260] width 8 height 7
radio input "true"
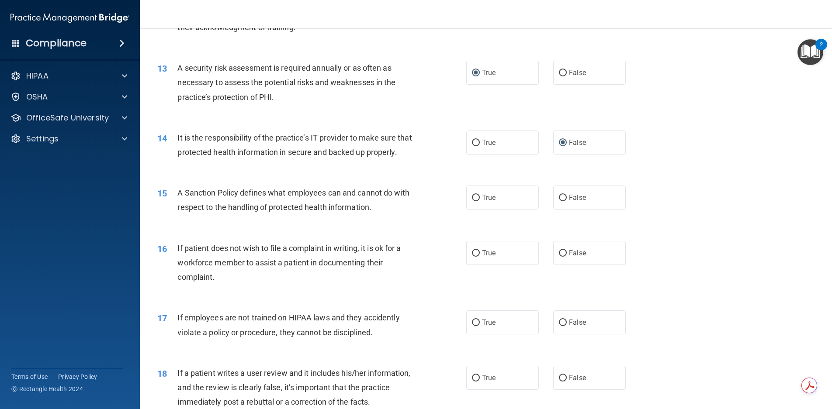
scroll to position [917, 0]
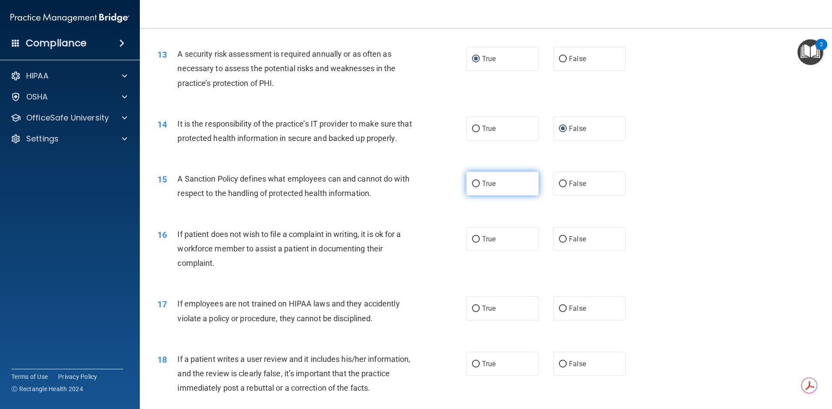
click at [473, 187] on input "True" at bounding box center [476, 184] width 8 height 7
radio input "true"
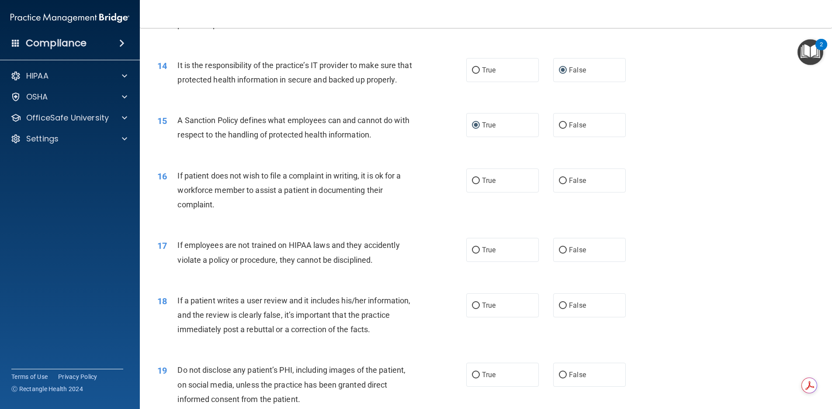
scroll to position [1005, 0]
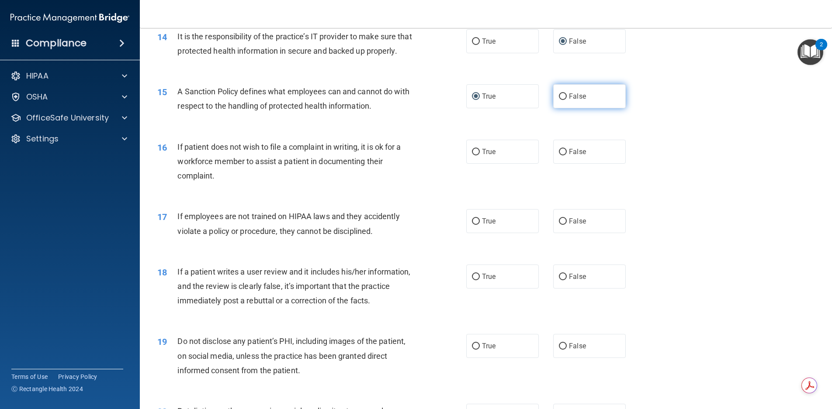
click at [559, 100] on input "False" at bounding box center [563, 96] width 8 height 7
radio input "true"
radio input "false"
click at [472, 225] on input "True" at bounding box center [476, 221] width 8 height 7
radio input "true"
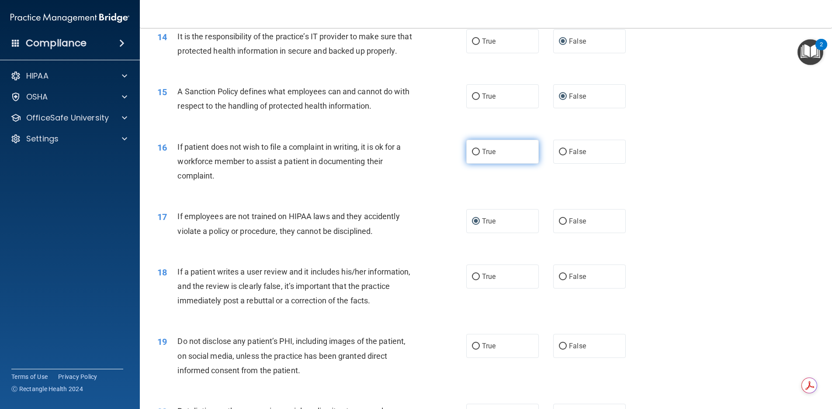
click at [472, 155] on input "True" at bounding box center [476, 152] width 8 height 7
radio input "true"
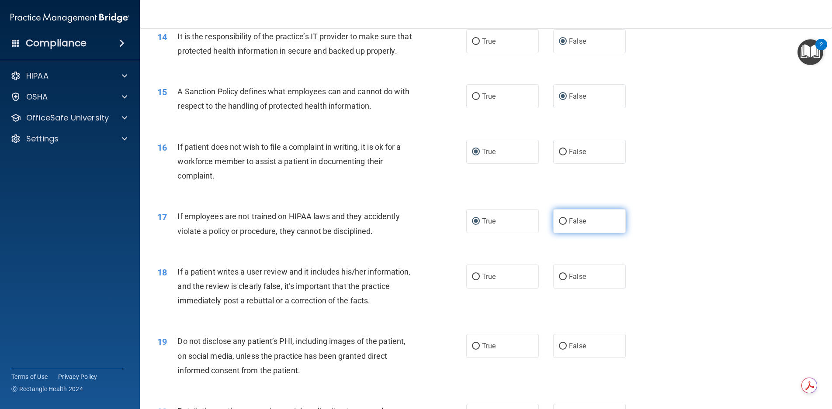
click at [553, 233] on label "False" at bounding box center [589, 221] width 73 height 24
click at [559, 225] on input "False" at bounding box center [563, 221] width 8 height 7
radio input "true"
radio input "false"
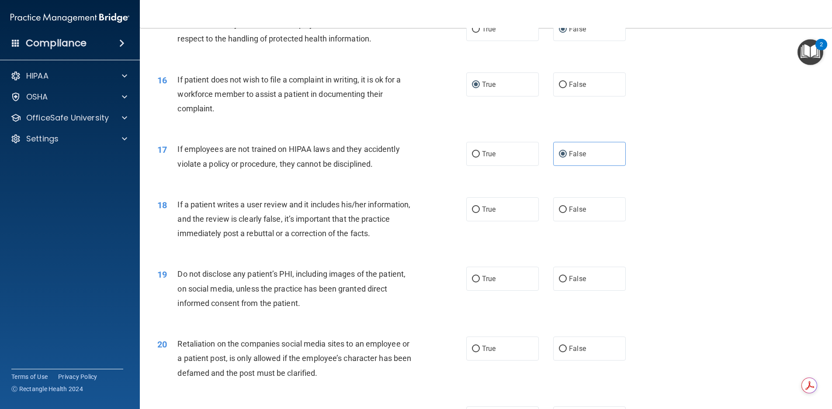
scroll to position [1092, 0]
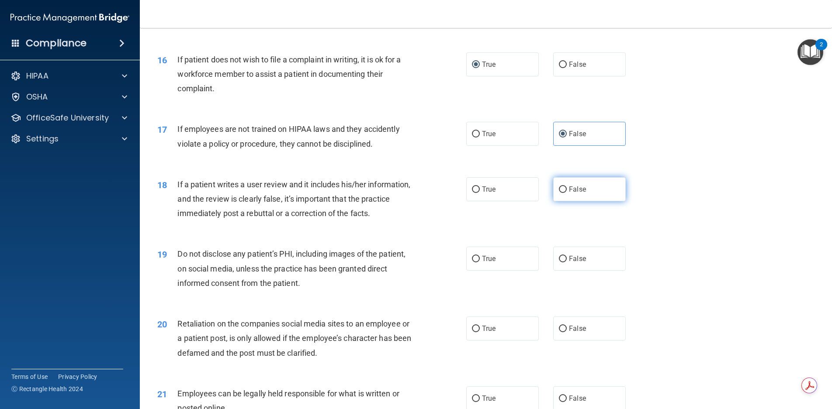
click at [559, 193] on input "False" at bounding box center [563, 189] width 8 height 7
radio input "true"
click at [472, 262] on input "True" at bounding box center [476, 259] width 8 height 7
radio input "true"
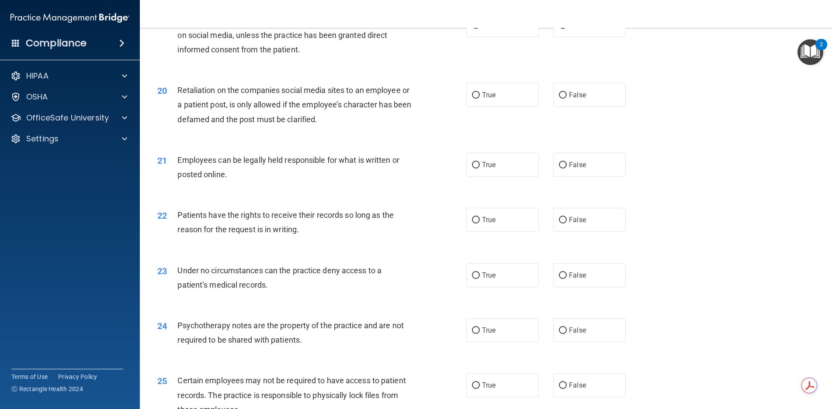
scroll to position [1310, 0]
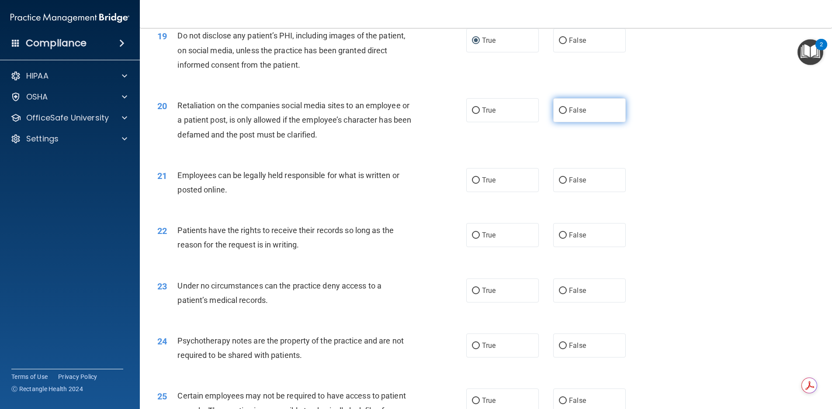
click at [559, 114] on input "False" at bounding box center [563, 110] width 8 height 7
radio input "true"
click at [472, 184] on input "True" at bounding box center [476, 180] width 8 height 7
radio input "true"
click at [563, 247] on label "False" at bounding box center [589, 235] width 73 height 24
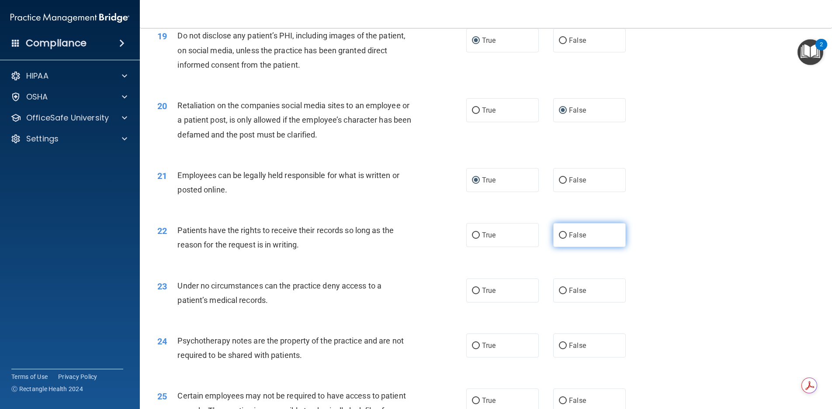
click at [563, 239] on input "False" at bounding box center [563, 235] width 8 height 7
radio input "true"
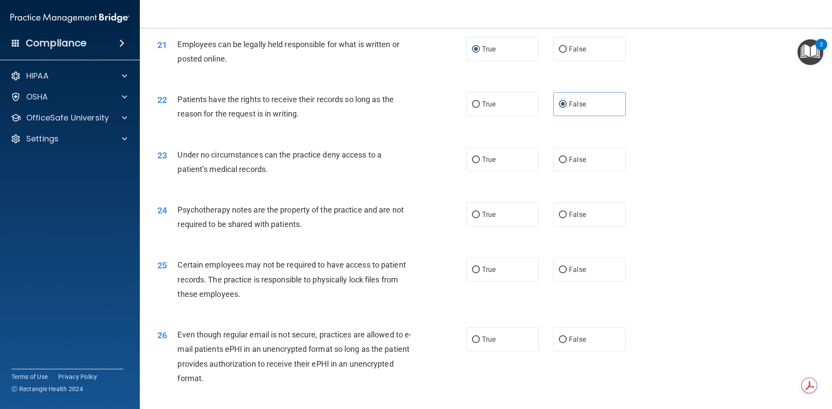
scroll to position [1485, 0]
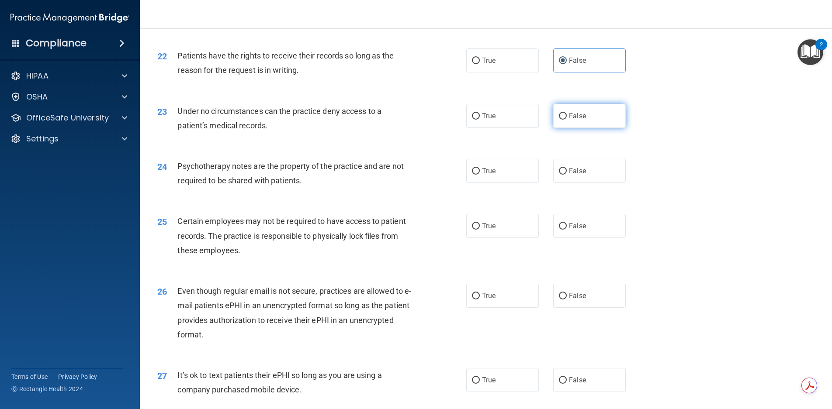
click at [559, 120] on input "False" at bounding box center [563, 116] width 8 height 7
radio input "true"
click at [472, 175] on input "True" at bounding box center [476, 171] width 8 height 7
radio input "true"
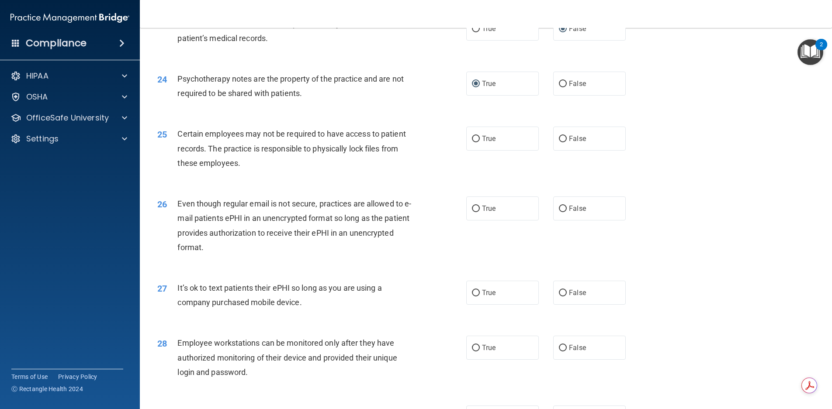
scroll to position [1616, 0]
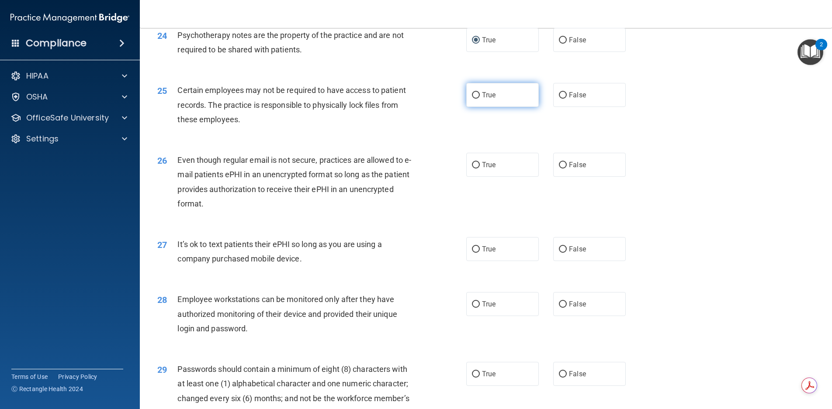
click at [472, 99] on input "True" at bounding box center [476, 95] width 8 height 7
radio input "true"
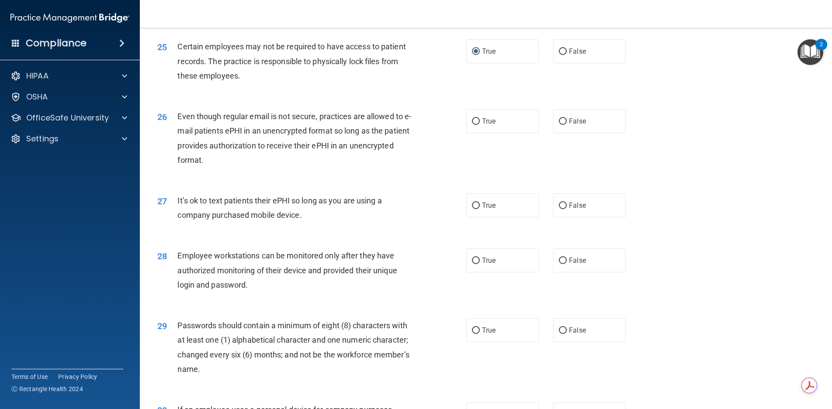
scroll to position [1703, 0]
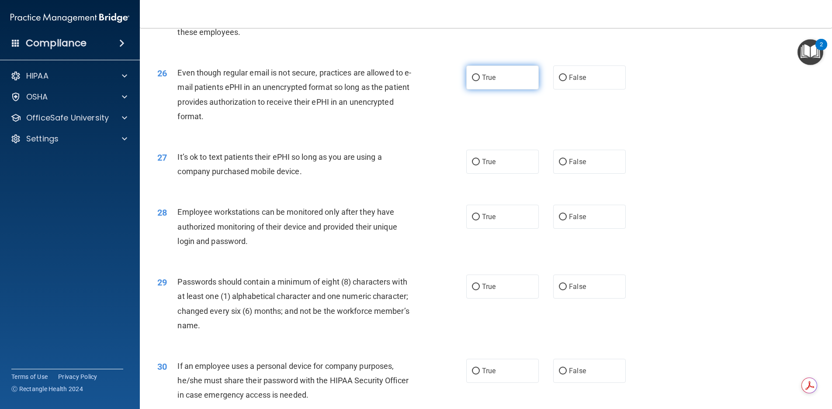
click at [474, 81] on input "True" at bounding box center [476, 78] width 8 height 7
radio input "true"
click at [559, 166] on input "False" at bounding box center [563, 162] width 8 height 7
radio input "true"
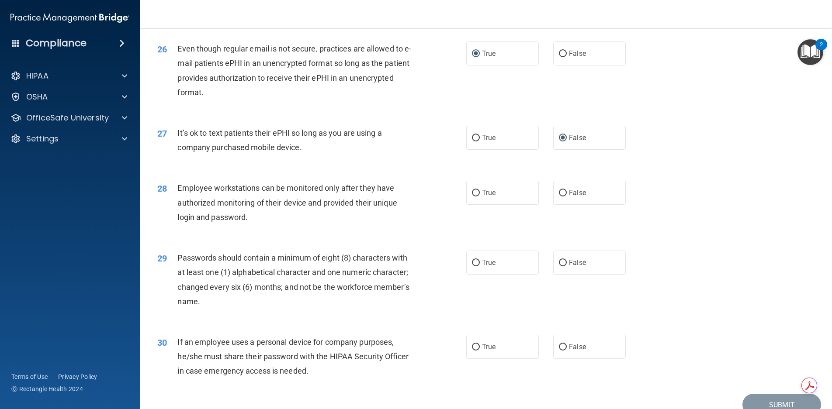
scroll to position [1747, 0]
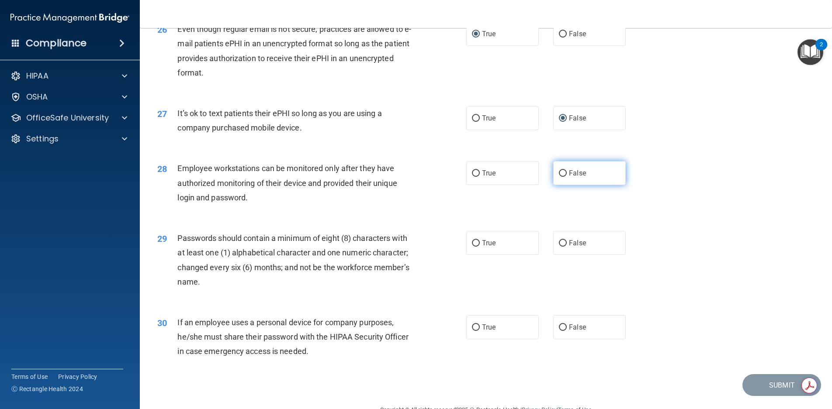
click at [561, 177] on input "False" at bounding box center [563, 173] width 8 height 7
radio input "true"
